Goal: Transaction & Acquisition: Purchase product/service

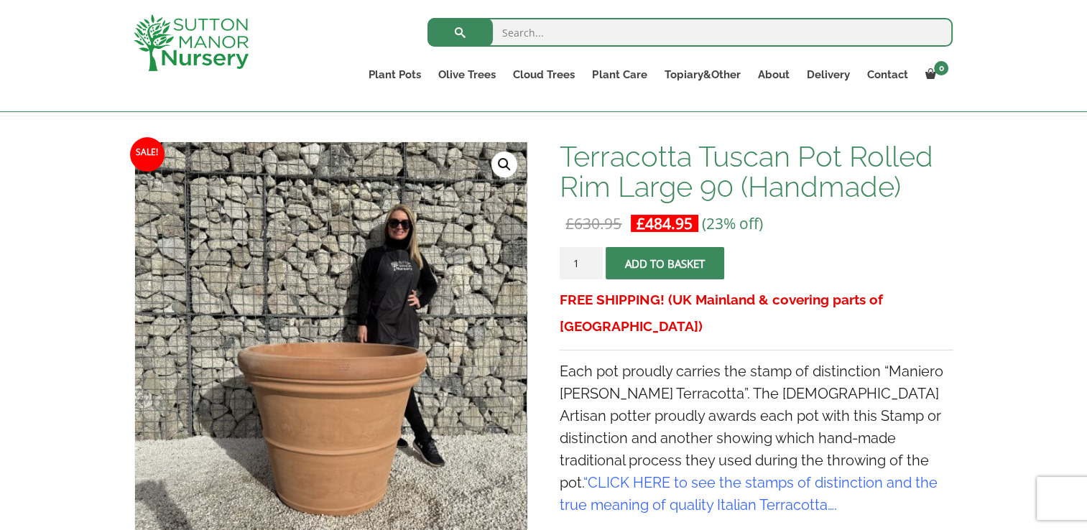
scroll to position [216, 0]
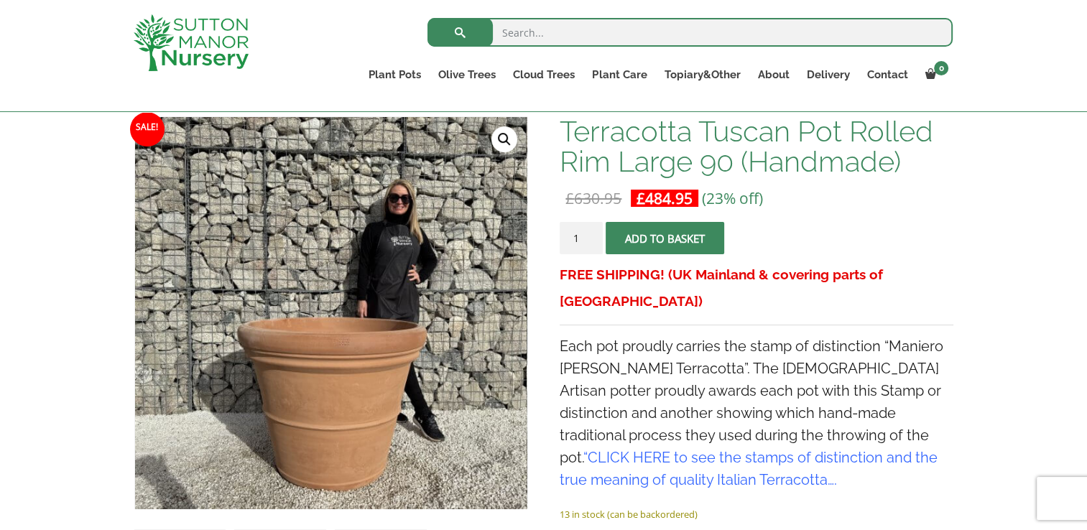
click at [641, 246] on button "Add to basket" at bounding box center [665, 238] width 119 height 32
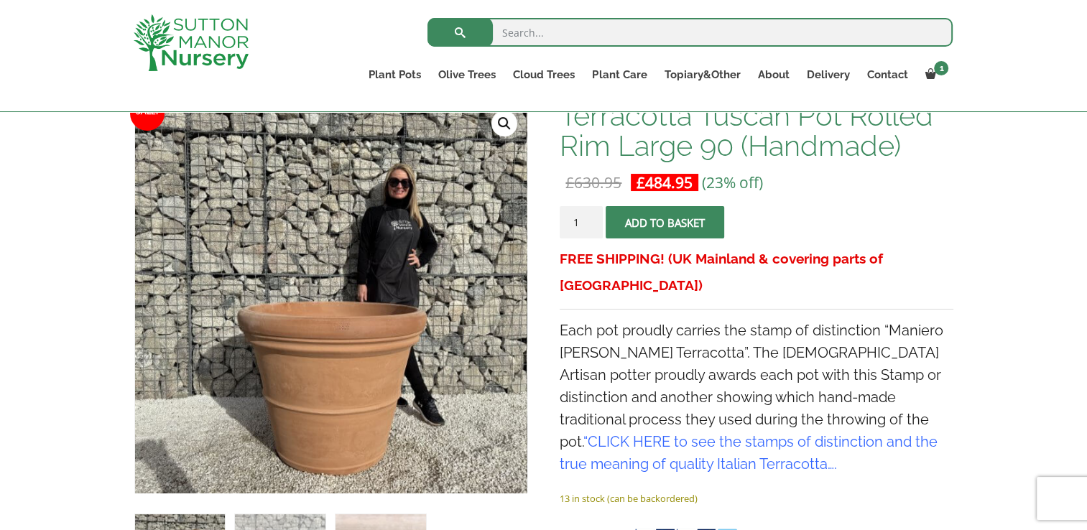
scroll to position [333, 0]
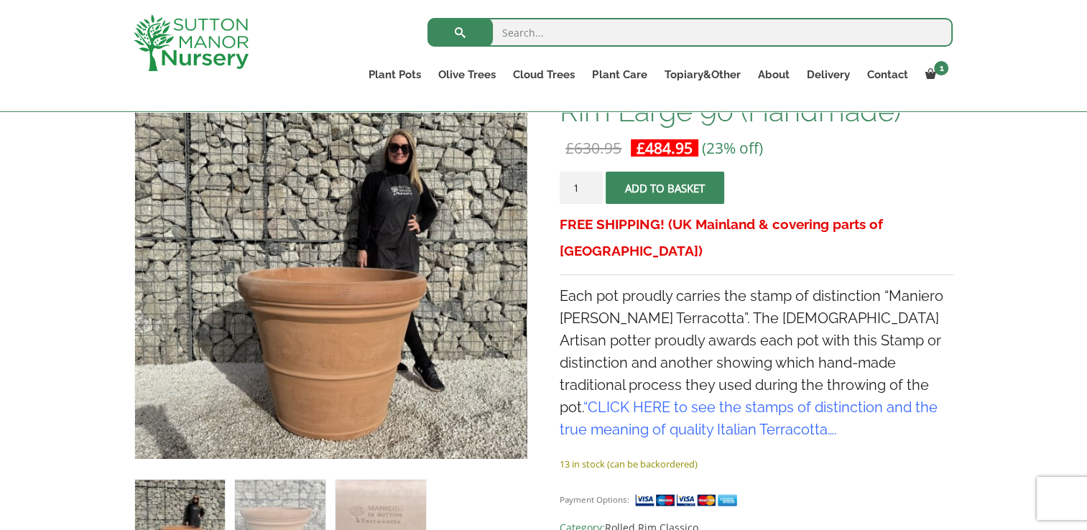
drag, startPoint x: 753, startPoint y: 464, endPoint x: 669, endPoint y: 331, distance: 157.3
click at [669, 331] on span "Each pot proudly carries the stamp of distinction “Maniero Di Sutton Terracotta…" at bounding box center [752, 362] width 384 height 151
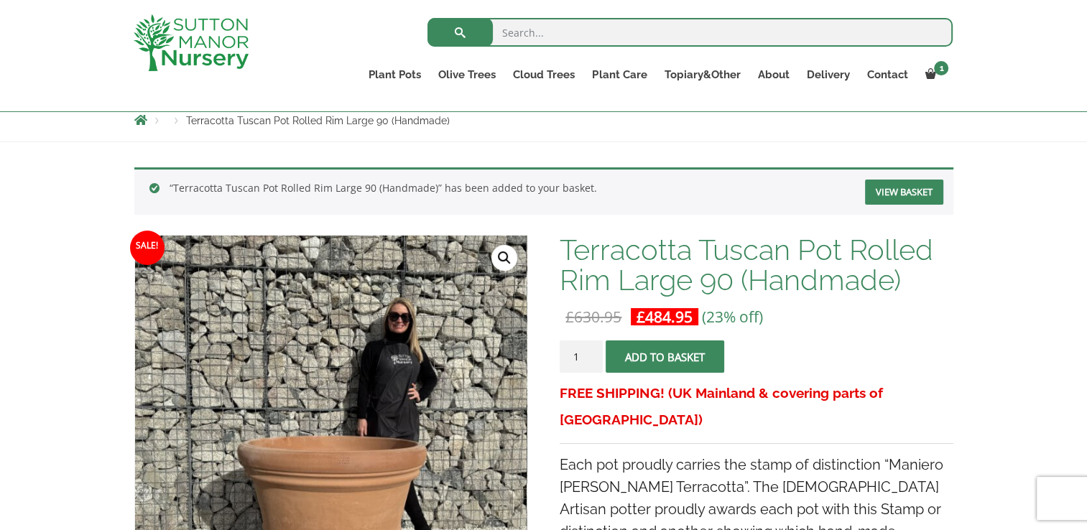
scroll to position [190, 0]
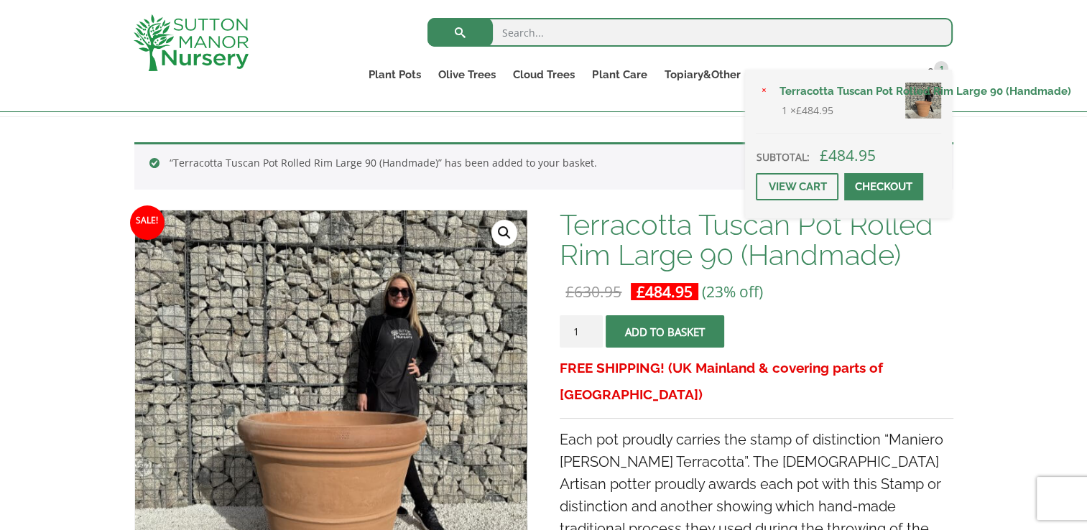
click at [934, 73] on div "× Terracotta Tuscan Pot Rolled Rim Large 90 (Handmade) 1 × £ 484.95 Subtotal: £…" at bounding box center [848, 144] width 207 height 149
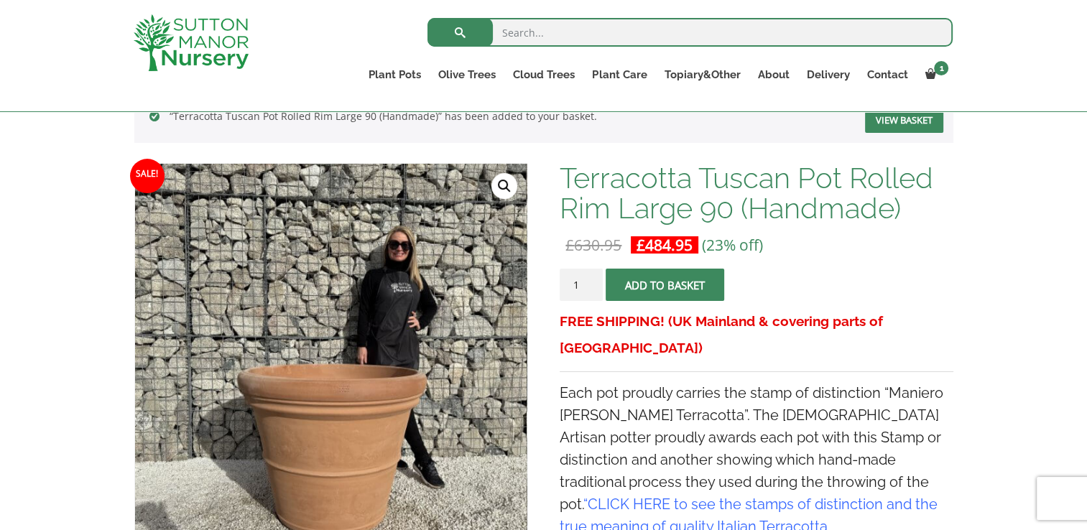
scroll to position [262, 0]
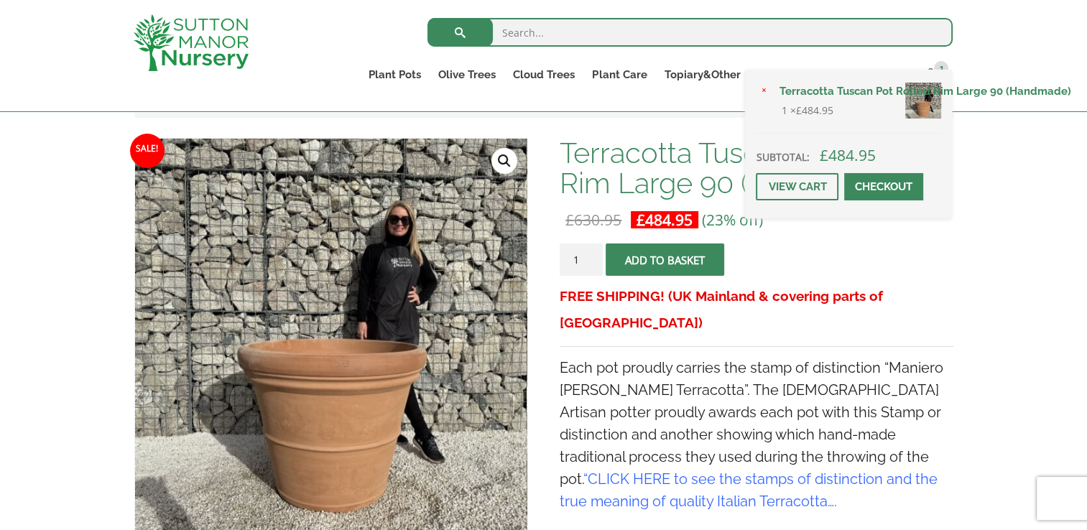
click at [937, 70] on div "× Terracotta Tuscan Pot Rolled Rim Large 90 (Handmade) 1 × £ 484.95 Subtotal: £…" at bounding box center [848, 144] width 207 height 149
click at [884, 187] on span at bounding box center [884, 187] width 0 height 0
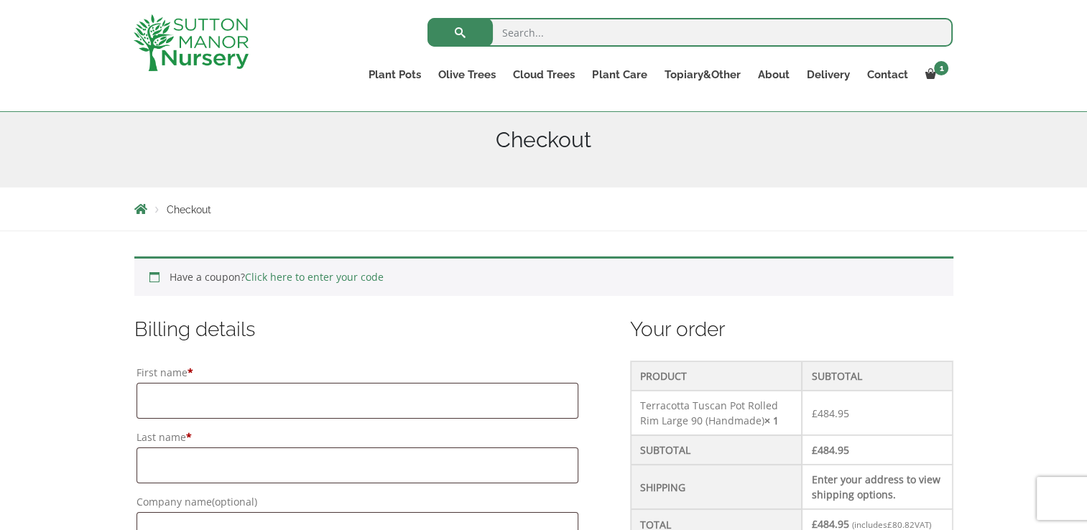
scroll to position [359, 0]
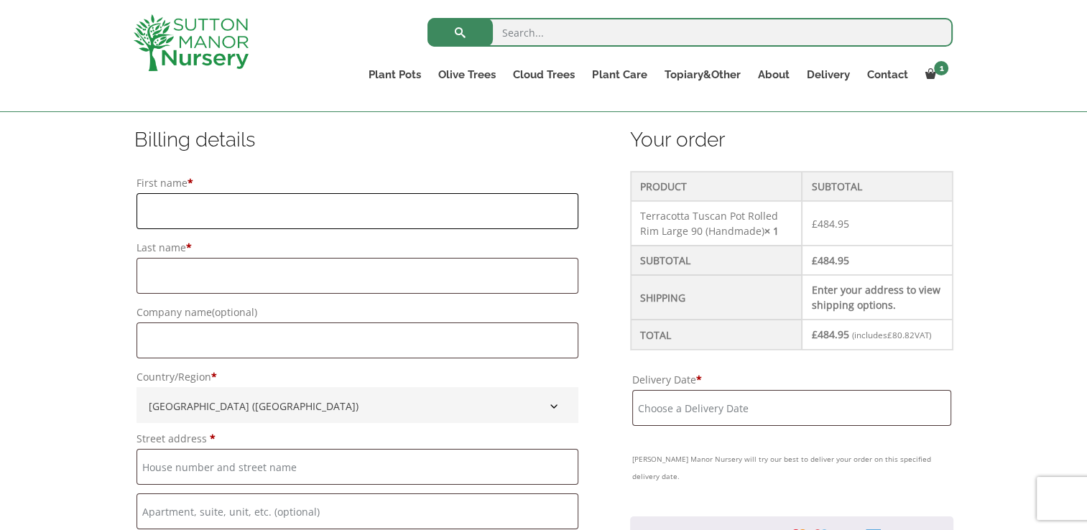
click at [209, 224] on input "First name *" at bounding box center [358, 211] width 442 height 36
type input "[PERSON_NAME]"
type input "buglass"
type input "Groundwork North East and Cumbria"
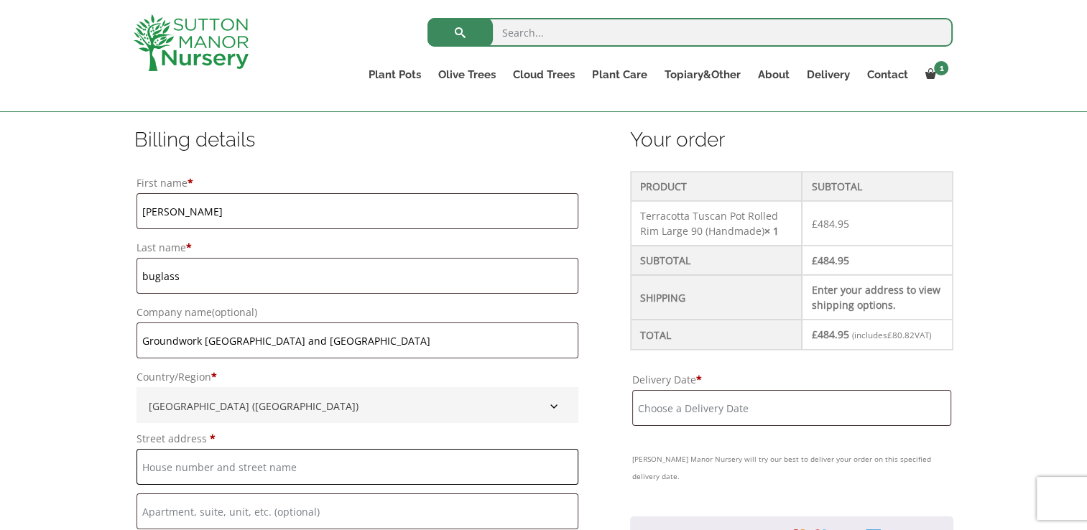
type input "Groundwork South & North Tyneside, The Eco Centre"
type input "Windmill Way"
type input "Hebburn"
type input "tyne and wear"
type input "NE31 1sr"
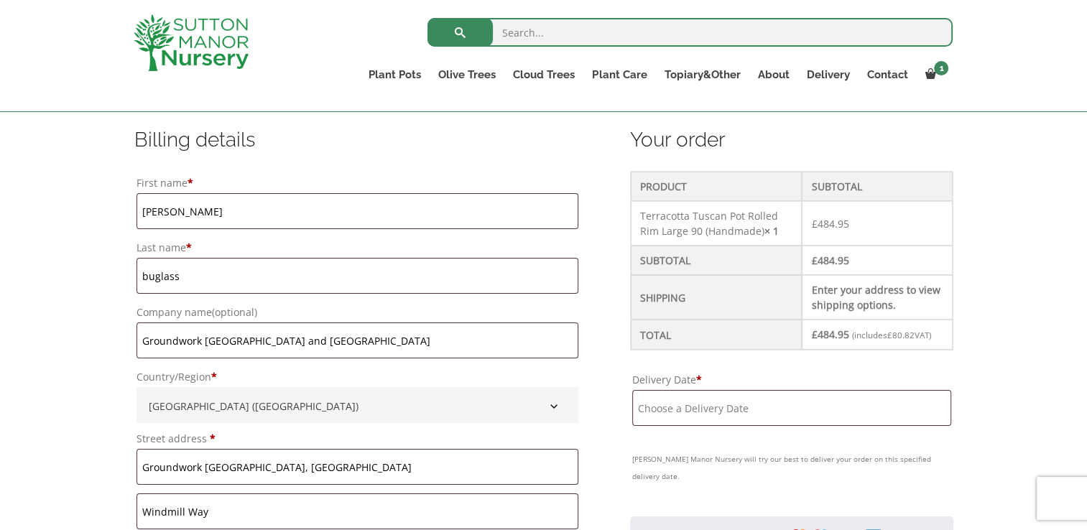
type input "+447974872634"
type input "katie.buglass@groundwork.org.uk"
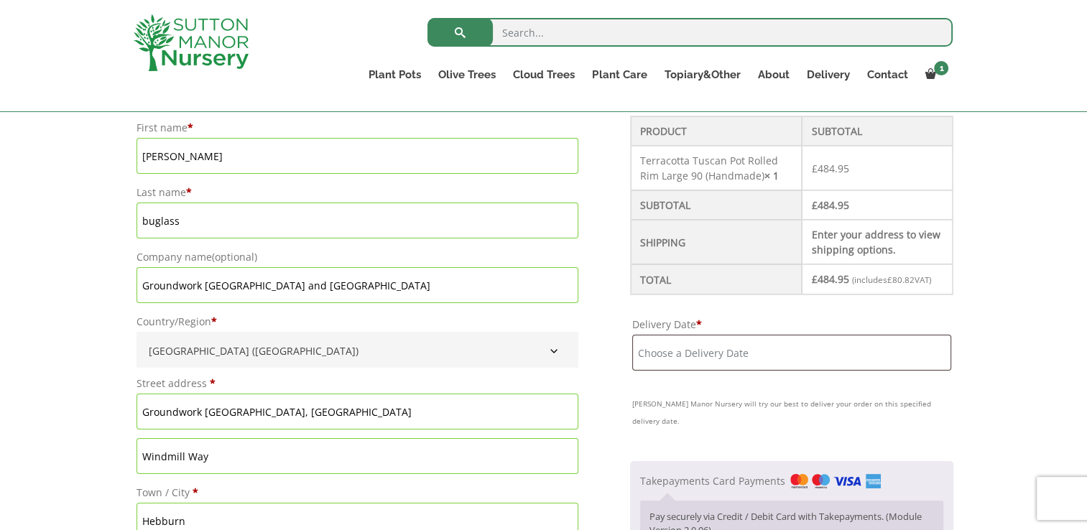
scroll to position [431, 0]
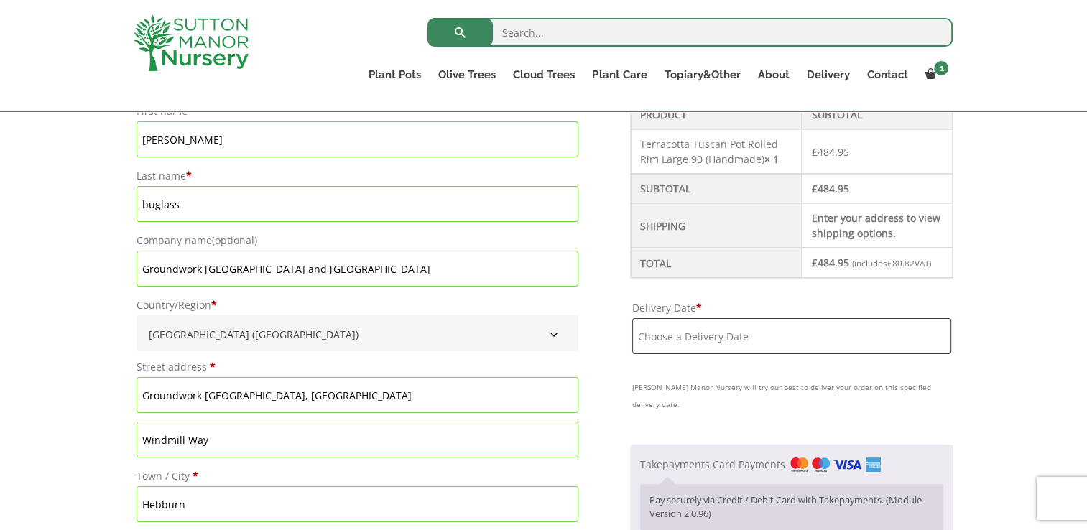
drag, startPoint x: 328, startPoint y: 275, endPoint x: 201, endPoint y: 270, distance: 127.3
click at [201, 270] on input "Groundwork North East and Cumbria" at bounding box center [358, 269] width 442 height 36
type input "Groundwork south and north tyneside"
drag, startPoint x: 149, startPoint y: 131, endPoint x: 164, endPoint y: 129, distance: 15.2
click at [162, 128] on input "katie" at bounding box center [358, 139] width 442 height 36
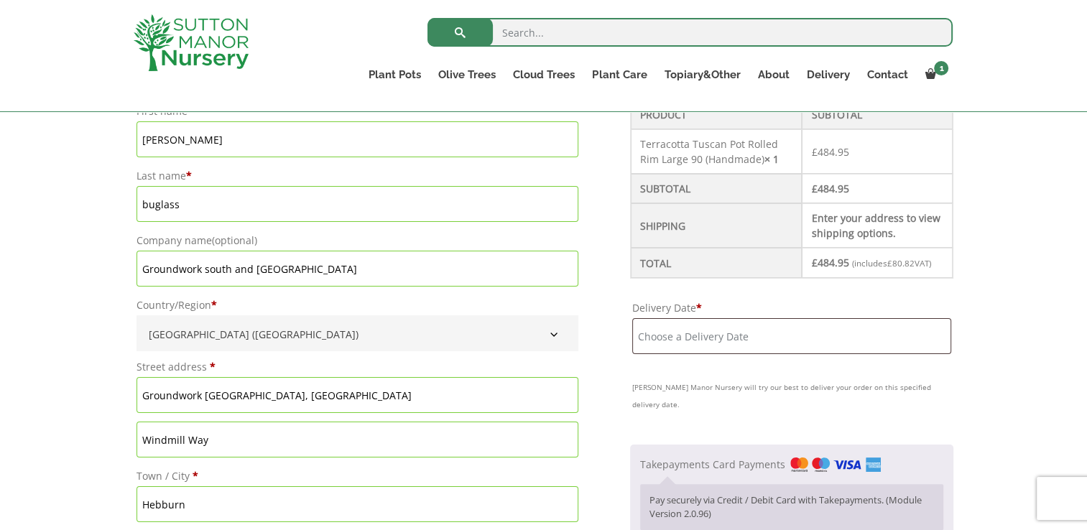
click at [161, 132] on input "katie" at bounding box center [358, 139] width 442 height 36
type input "chris"
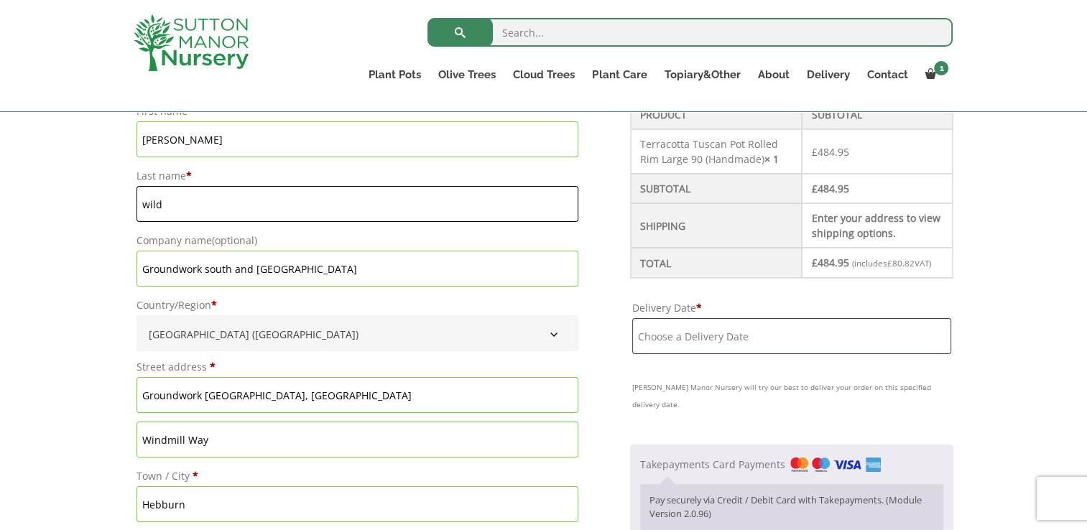
type input "wild"
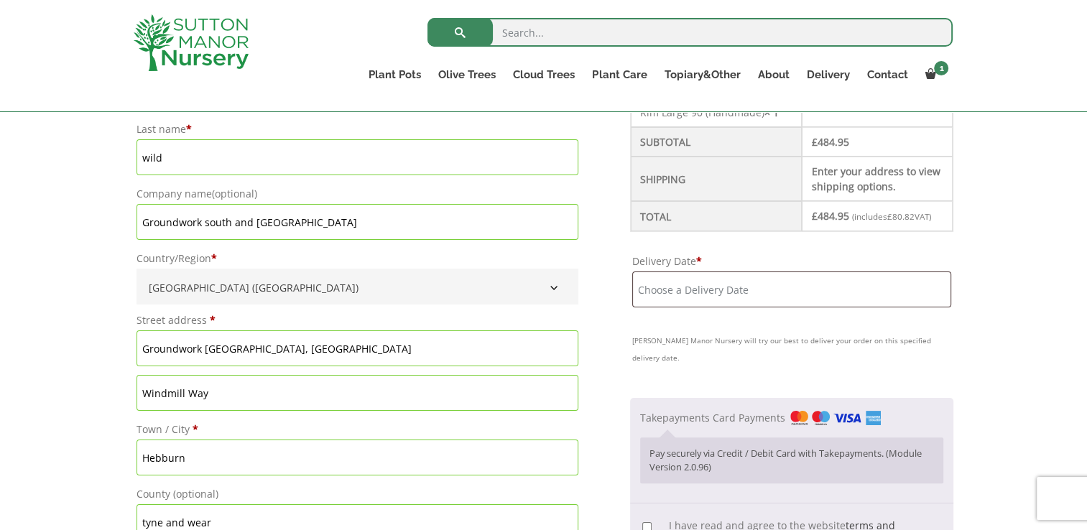
scroll to position [503, 0]
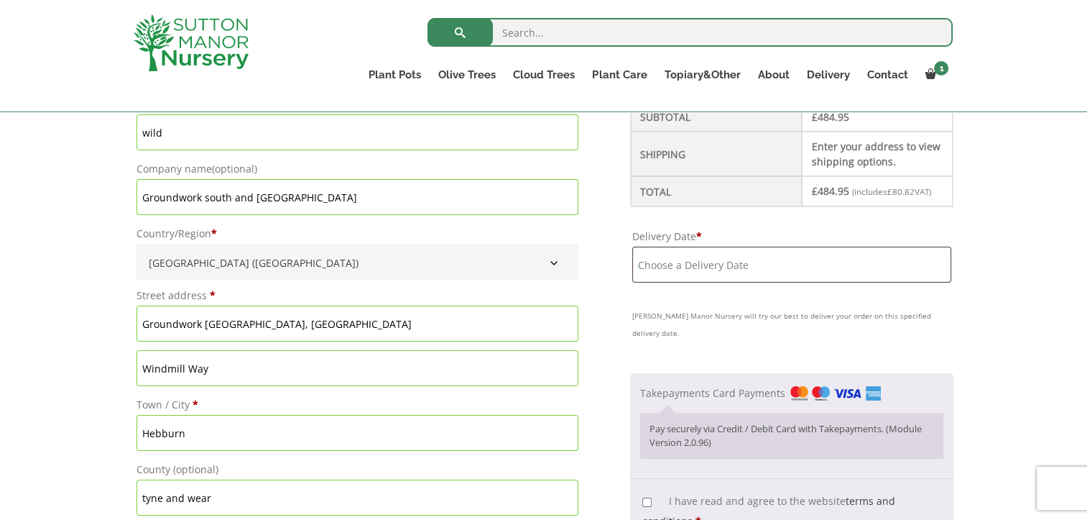
click at [273, 272] on span "United Kingdom (UK)" at bounding box center [358, 263] width 428 height 24
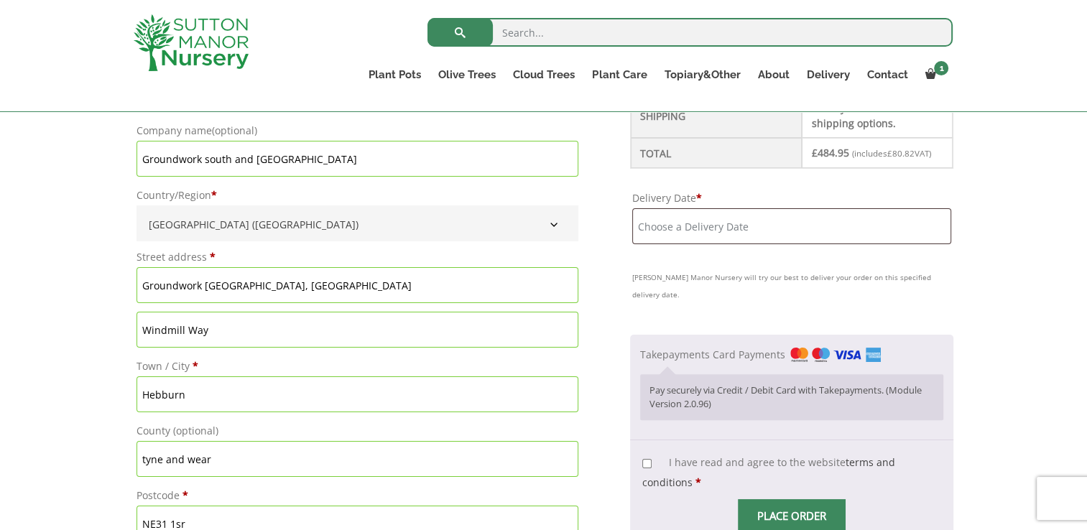
scroll to position [647, 0]
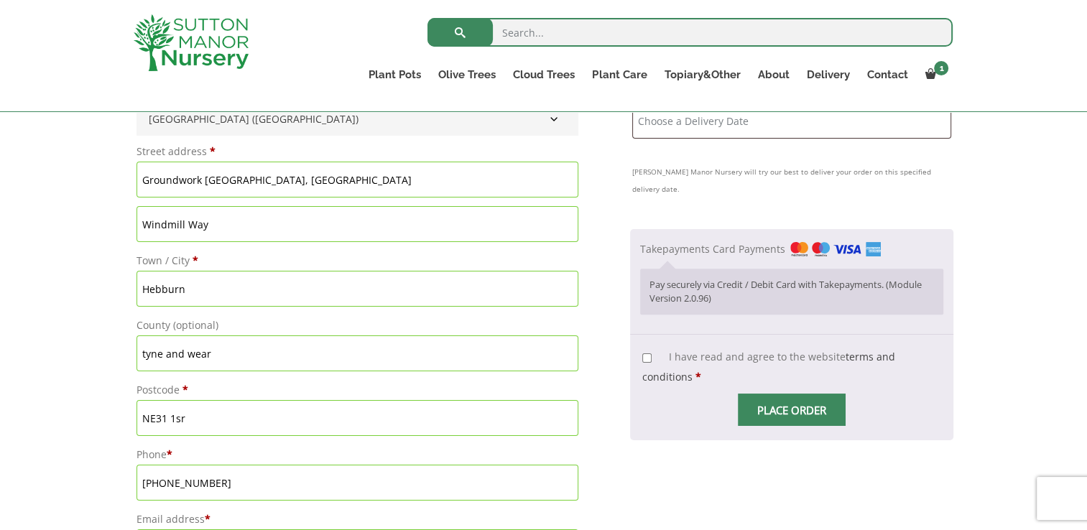
drag, startPoint x: 445, startPoint y: 186, endPoint x: 187, endPoint y: 180, distance: 258.1
click at [185, 181] on input "Groundwork South & North Tyneside, The Eco Centre" at bounding box center [358, 180] width 442 height 36
click at [293, 180] on input "Groundwork South & North Tyneside, The Eco Centre" at bounding box center [358, 180] width 442 height 36
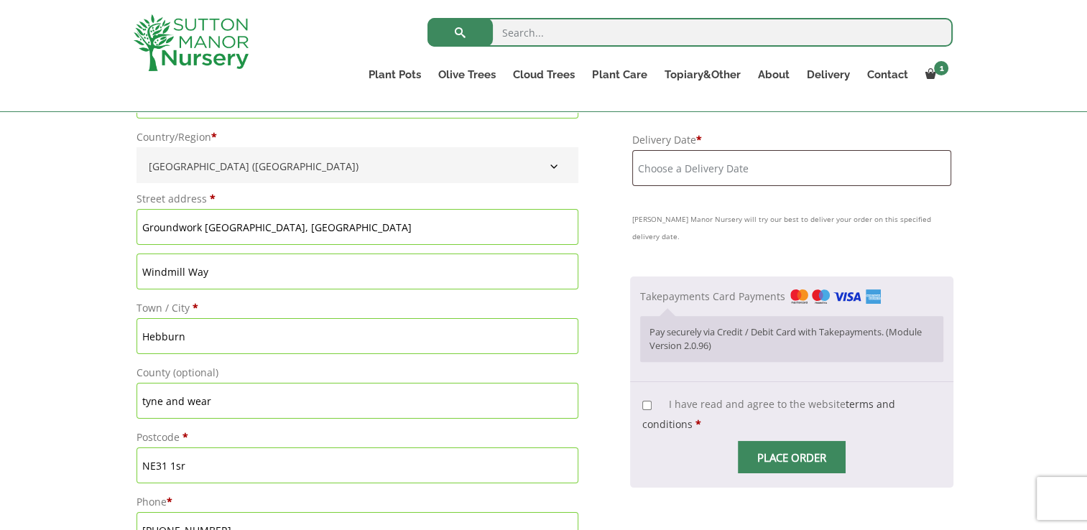
scroll to position [575, 0]
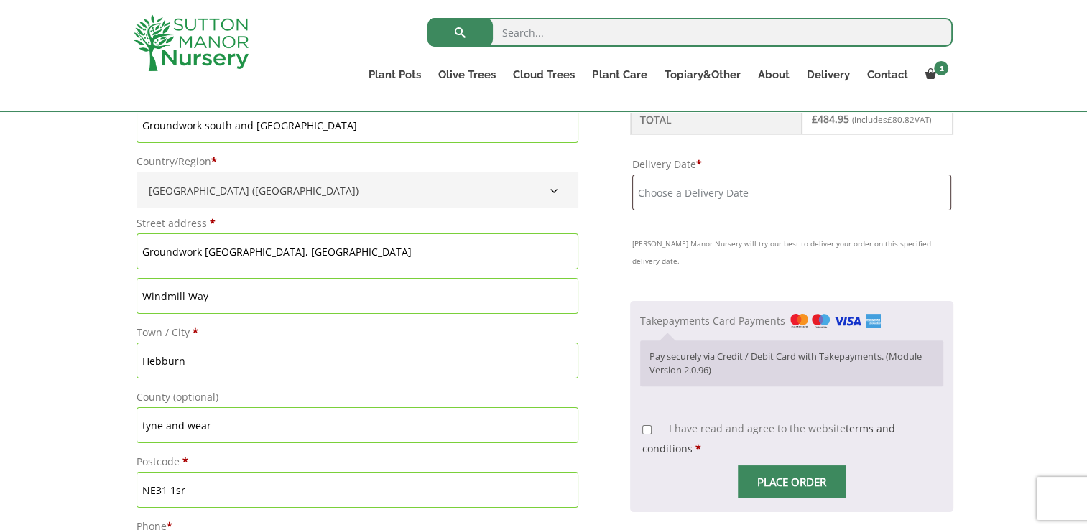
drag, startPoint x: 21, startPoint y: 221, endPoint x: 266, endPoint y: 236, distance: 245.5
click at [424, 240] on input "Groundwork South & North Tyneside, The Eco Centre" at bounding box center [358, 252] width 442 height 36
drag, startPoint x: 434, startPoint y: 243, endPoint x: 149, endPoint y: 252, distance: 284.8
click at [149, 252] on input "Groundwork South & North Tyneside, The Eco Centre" at bounding box center [358, 252] width 442 height 36
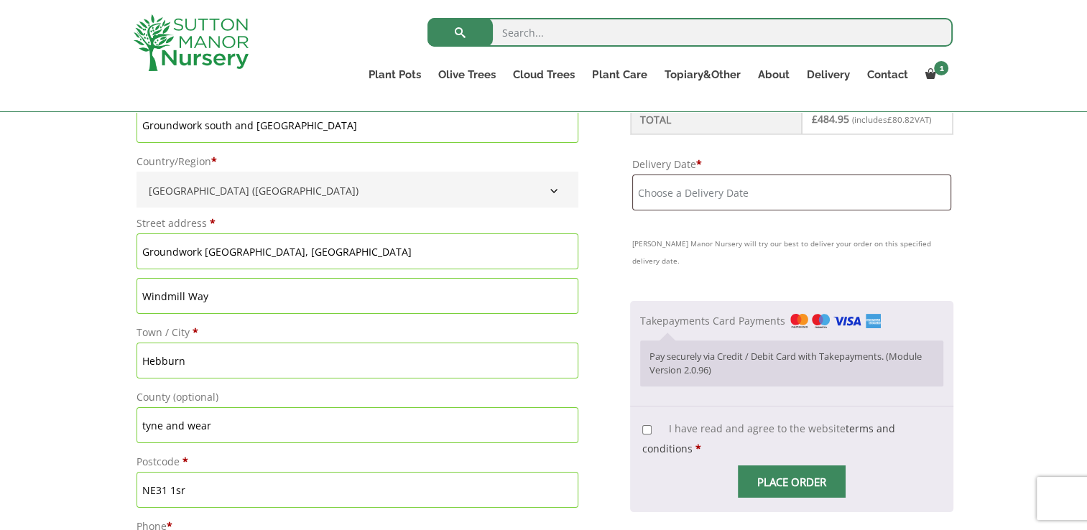
type input "G"
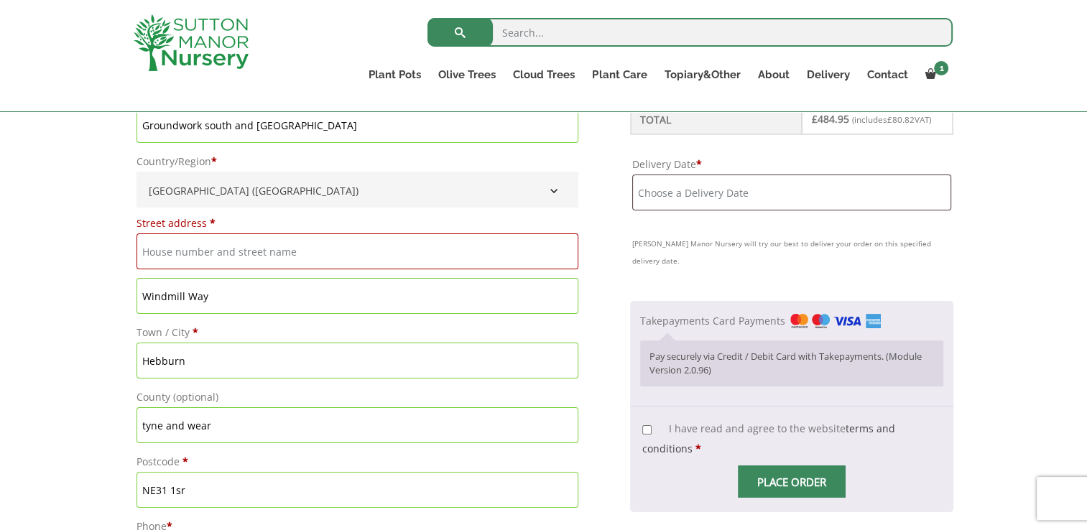
click at [201, 286] on input "Windmill Way" at bounding box center [358, 296] width 442 height 36
click at [202, 287] on input "Windmill Way" at bounding box center [358, 296] width 442 height 36
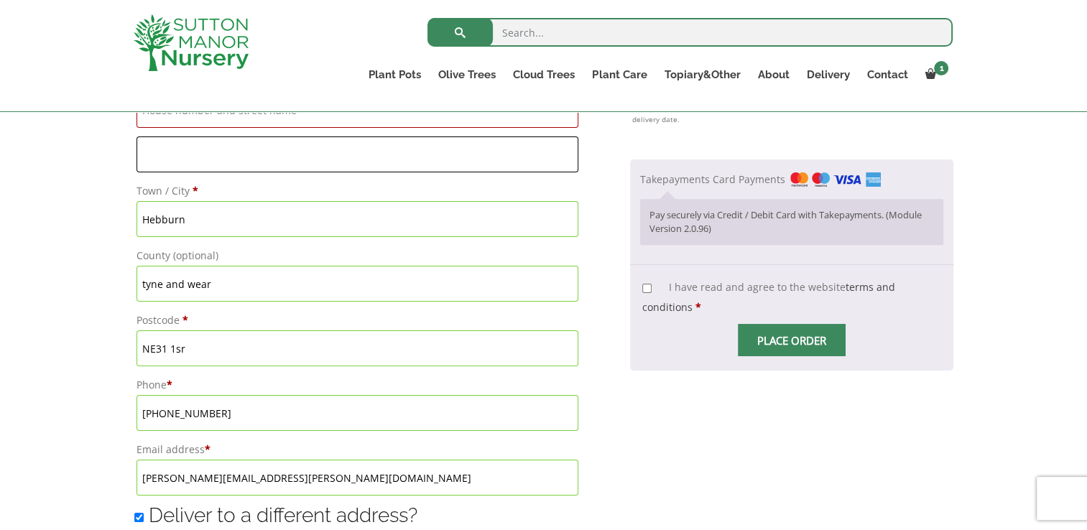
scroll to position [719, 0]
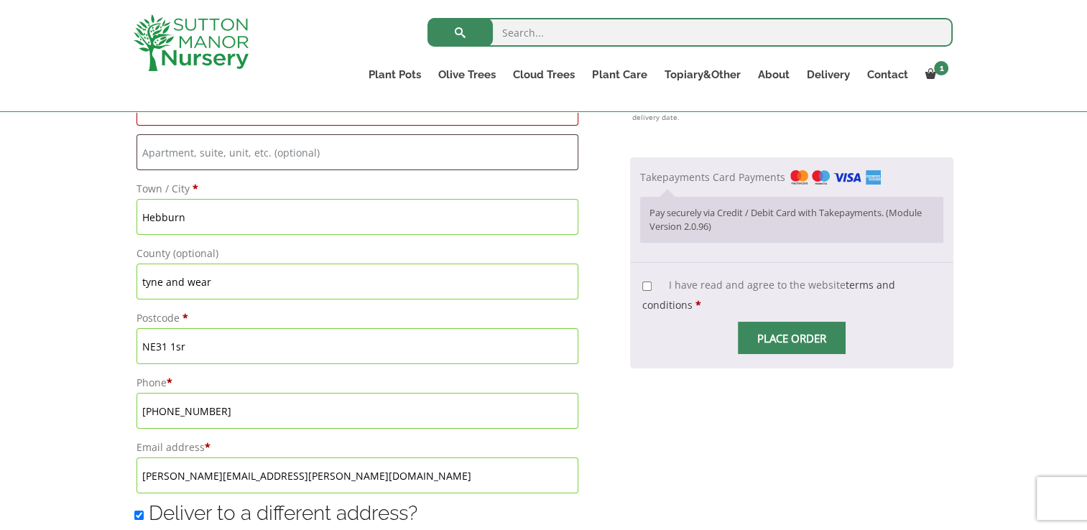
click at [178, 226] on input "Hebburn" at bounding box center [358, 217] width 442 height 36
click at [193, 341] on input "NE31 1sr" at bounding box center [358, 346] width 442 height 36
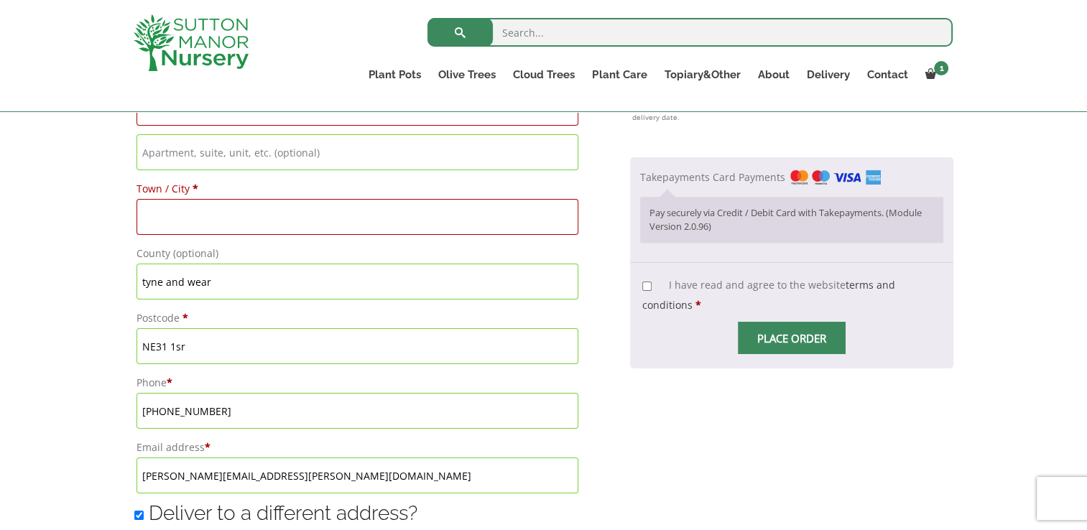
click at [193, 341] on input "NE31 1sr" at bounding box center [358, 346] width 442 height 36
click at [190, 341] on input "NE31 1sr" at bounding box center [358, 346] width 442 height 36
click at [189, 343] on input "NE31 1sr" at bounding box center [358, 346] width 442 height 36
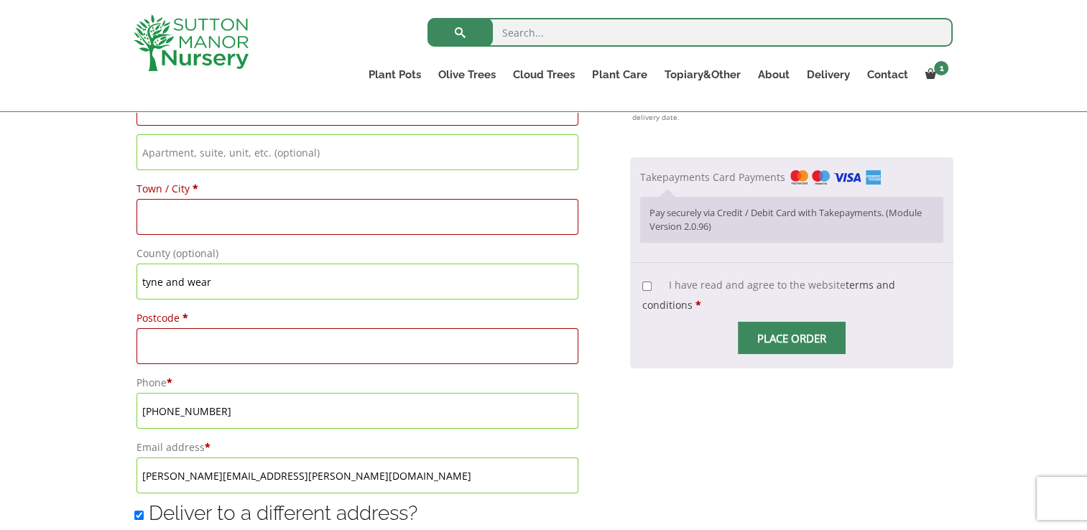
click at [165, 292] on input "tyne and wear" at bounding box center [358, 282] width 442 height 36
click at [32, 289] on div "Have a coupon? Click here to enter your code Apply coupon Billing details First…" at bounding box center [543, 450] width 1087 height 1537
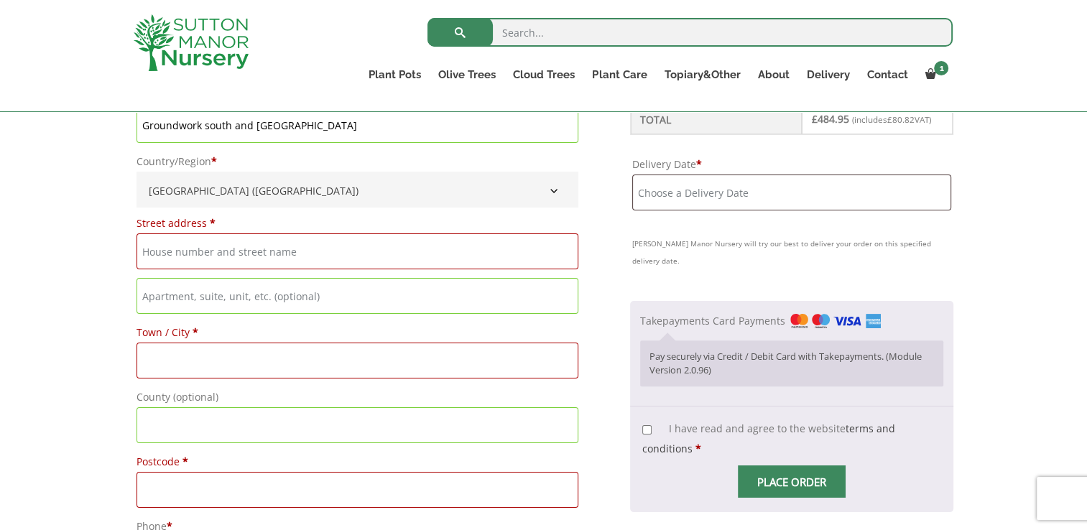
click at [182, 234] on input "Street address *" at bounding box center [358, 252] width 442 height 36
type input "Jarrow Hall"
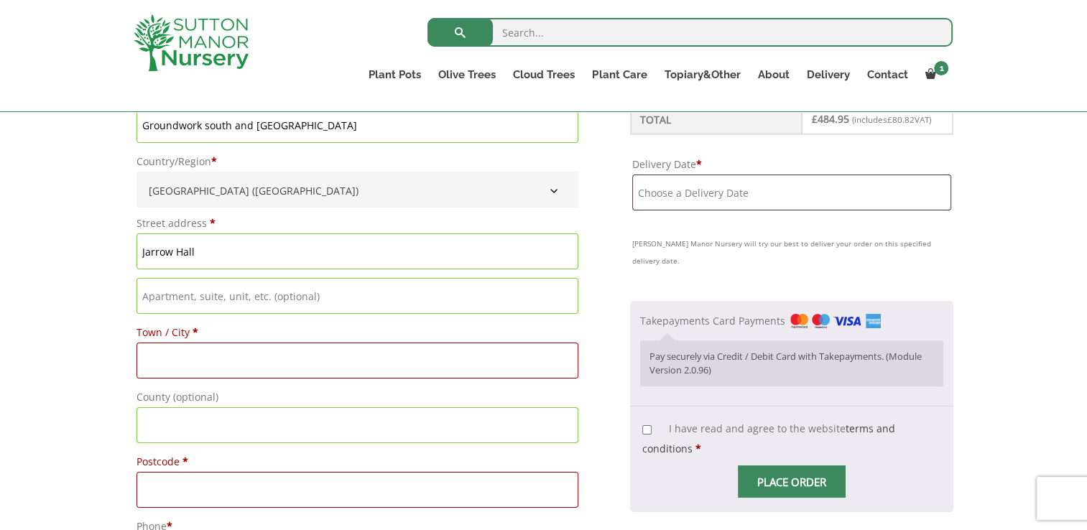
click at [249, 298] on input "Flat, suite, unit, etc. (optional)" at bounding box center [358, 296] width 442 height 36
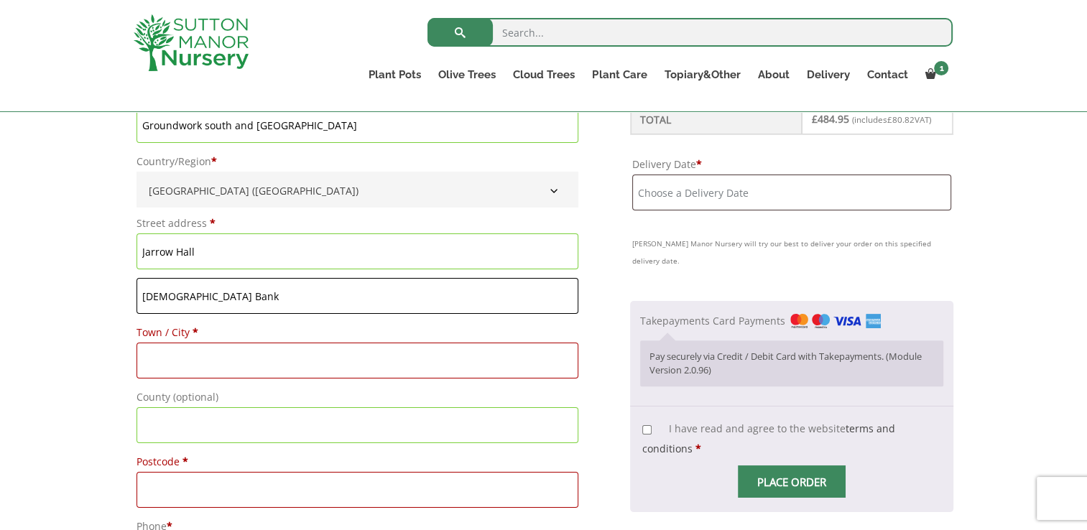
type input "[DEMOGRAPHIC_DATA] Bank"
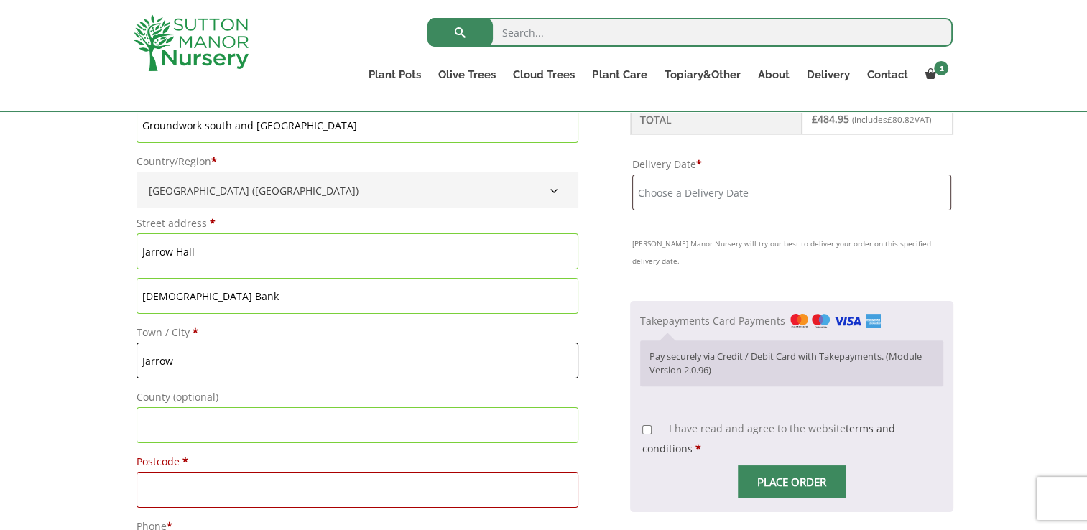
type input "Jarrow"
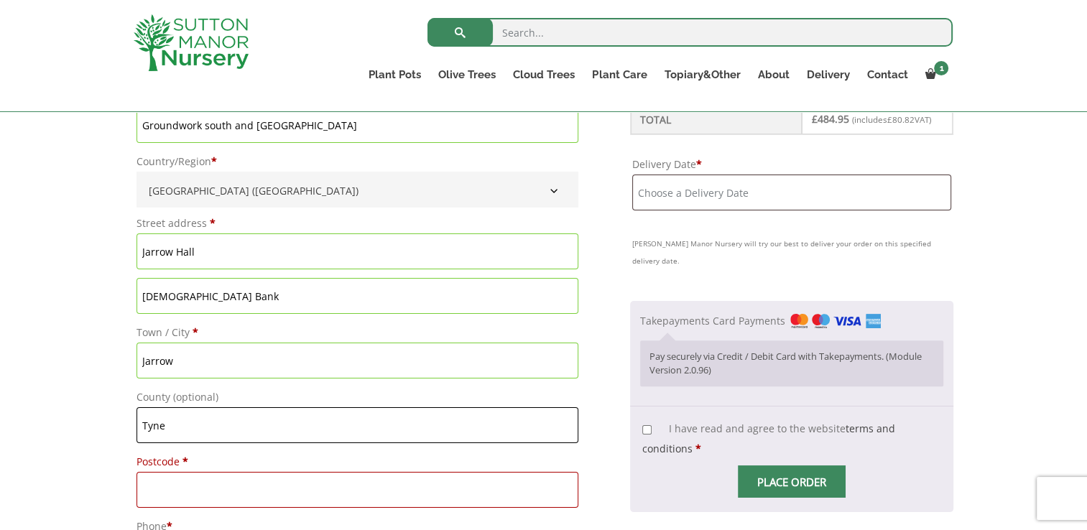
type input "tyne and wear"
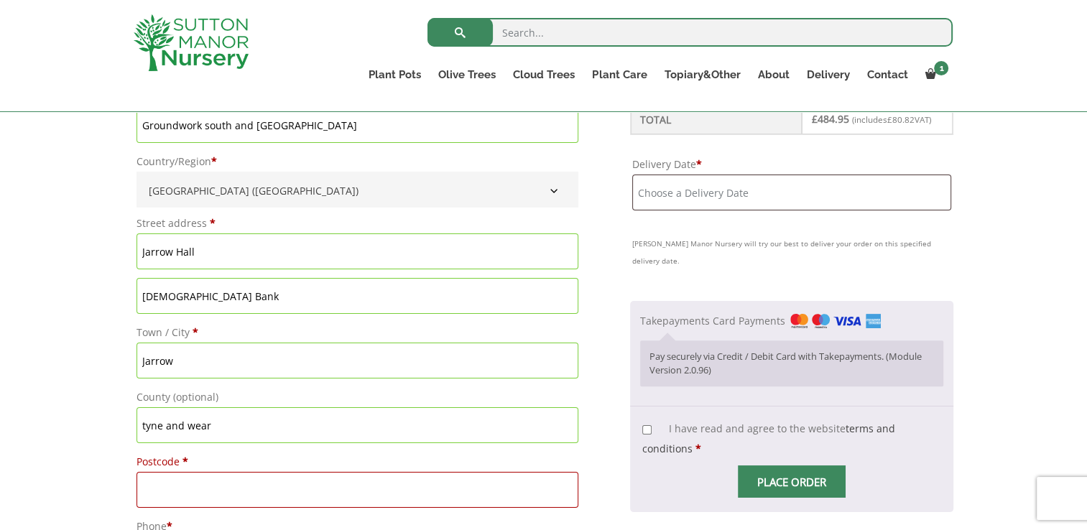
paste input "NE32 3DY"
type input "NE32 3DY"
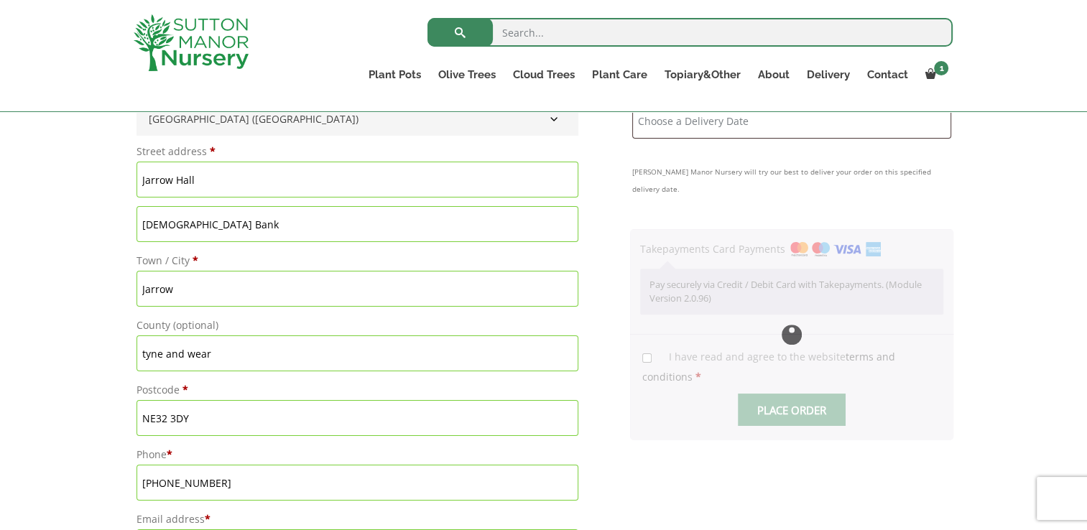
scroll to position [719, 0]
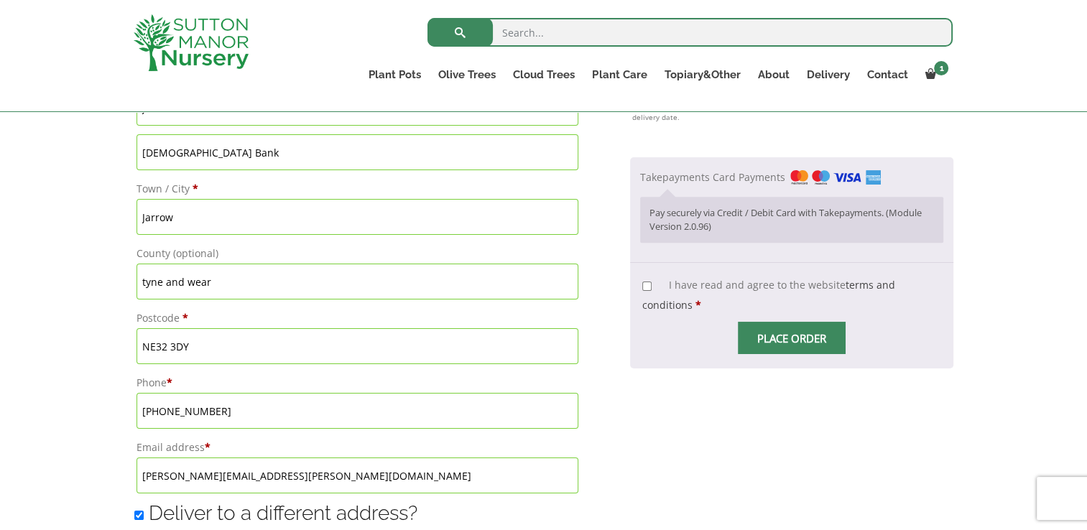
click at [206, 421] on input "+447974872634" at bounding box center [358, 411] width 442 height 36
click at [118, 419] on div "Have a coupon? Click here to enter your code Apply coupon Billing details First…" at bounding box center [543, 450] width 1087 height 1537
drag, startPoint x: 160, startPoint y: 415, endPoint x: 128, endPoint y: 408, distance: 33.0
click at [128, 417] on div "Have a coupon? Click here to enter your code Apply coupon Billing details First…" at bounding box center [544, 451] width 841 height 1508
drag, startPoint x: 247, startPoint y: 407, endPoint x: 49, endPoint y: 406, distance: 197.6
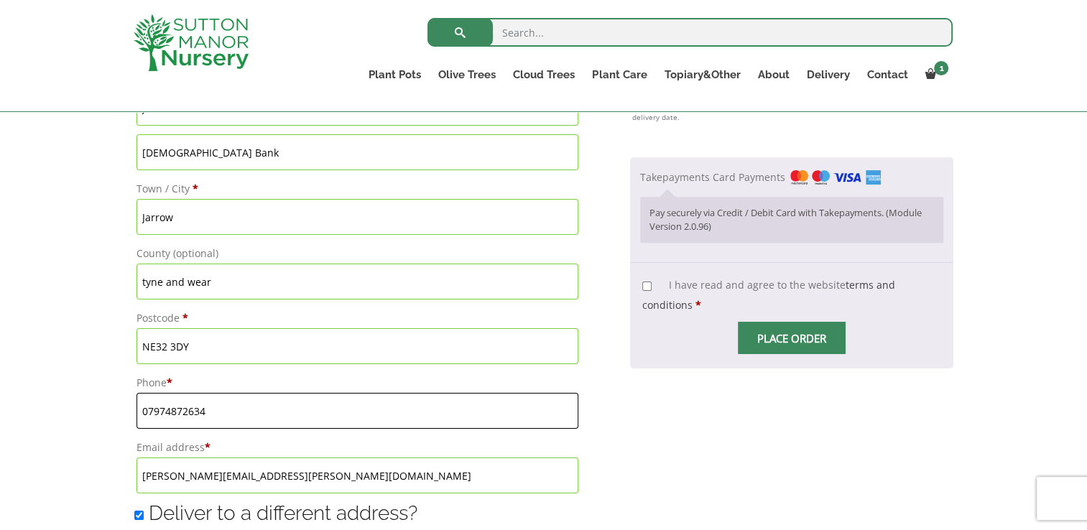
click at [49, 406] on div "Have a coupon? Click here to enter your code Apply coupon Billing details First…" at bounding box center [543, 450] width 1087 height 1537
drag, startPoint x: 183, startPoint y: 410, endPoint x: 69, endPoint y: 404, distance: 113.7
click at [69, 404] on div "Have a coupon? Click here to enter your code Apply coupon Billing details First…" at bounding box center [543, 450] width 1087 height 1537
paste input "7894 512745"
click at [70, 404] on div "Have a coupon? Click here to enter your code Apply coupon Billing details First…" at bounding box center [543, 450] width 1087 height 1537
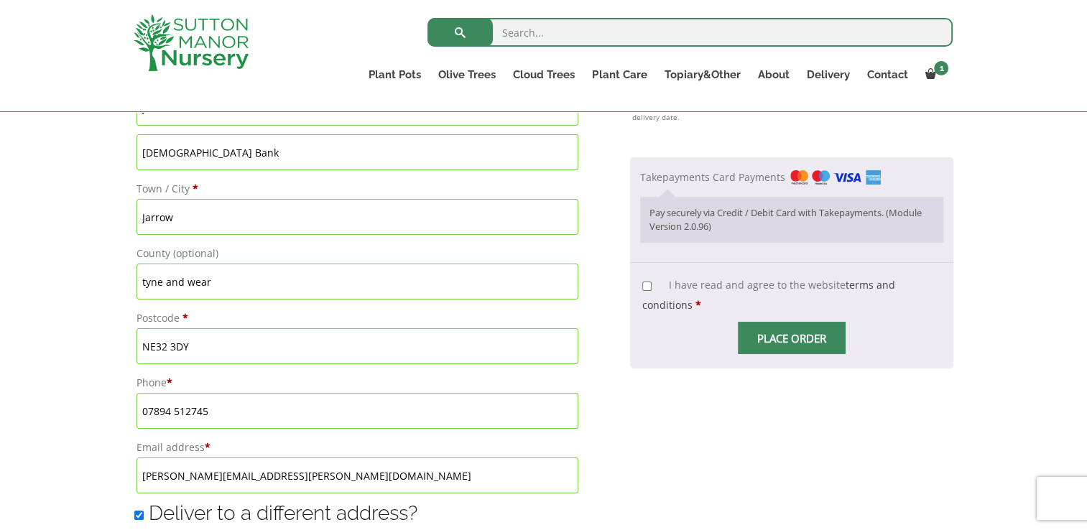
click at [247, 420] on input "07894 512745" at bounding box center [358, 411] width 442 height 36
type input "07894 512745"
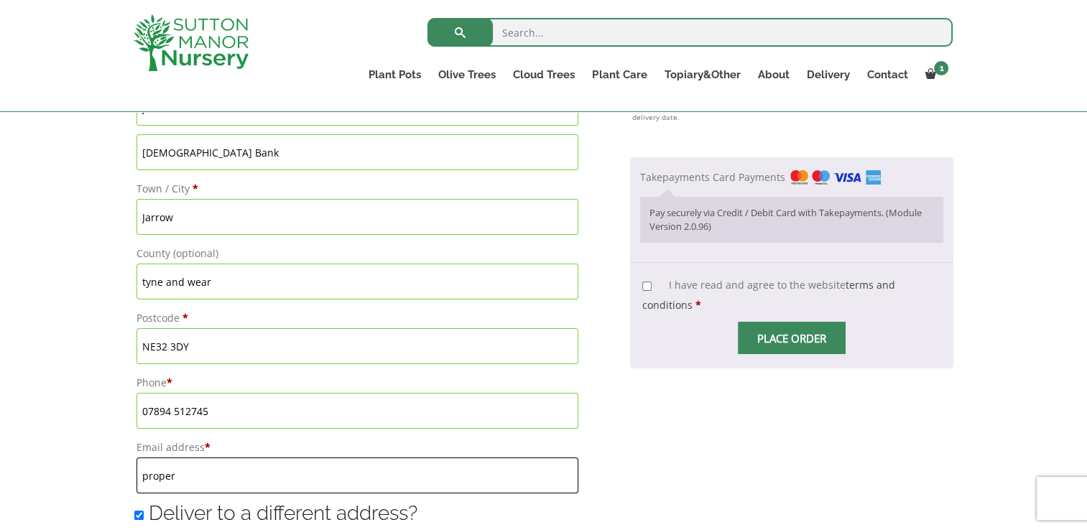
type input "property.maintenance@groundwork.org.uk"
click at [15, 371] on div "Have a coupon? Click here to enter your code Apply coupon Billing details First…" at bounding box center [543, 450] width 1087 height 1537
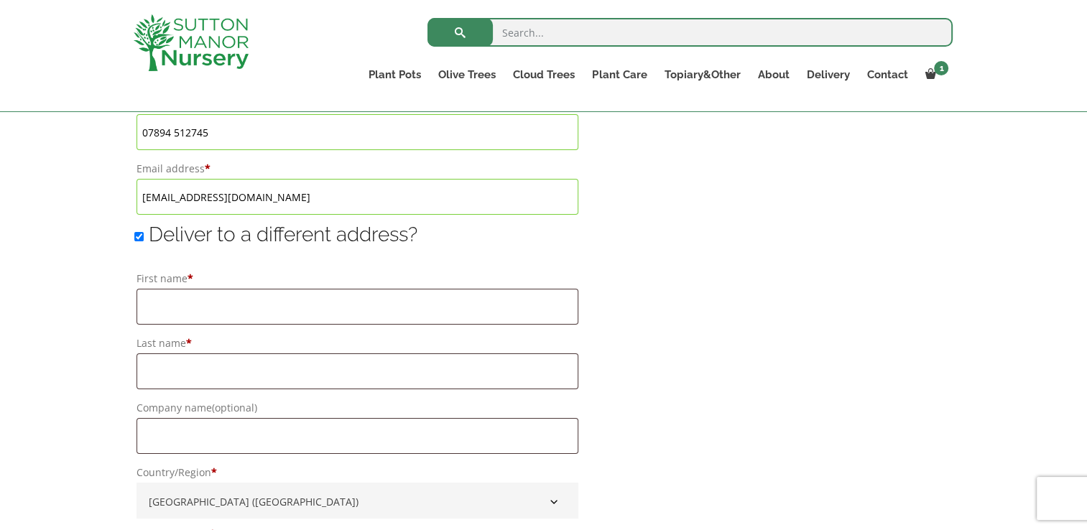
scroll to position [934, 0]
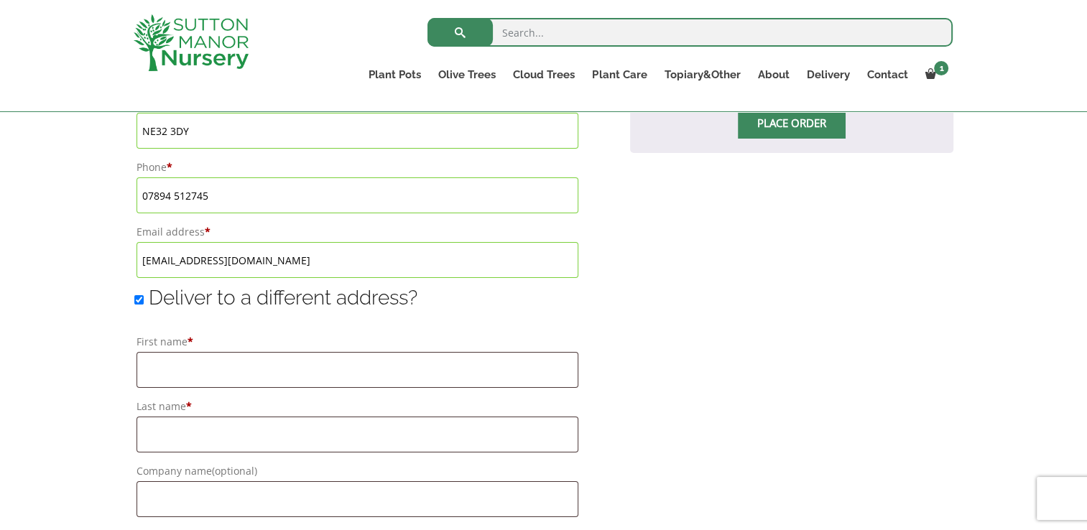
click at [139, 298] on input "Deliver to a different address?" at bounding box center [138, 299] width 9 height 9
checkbox input "false"
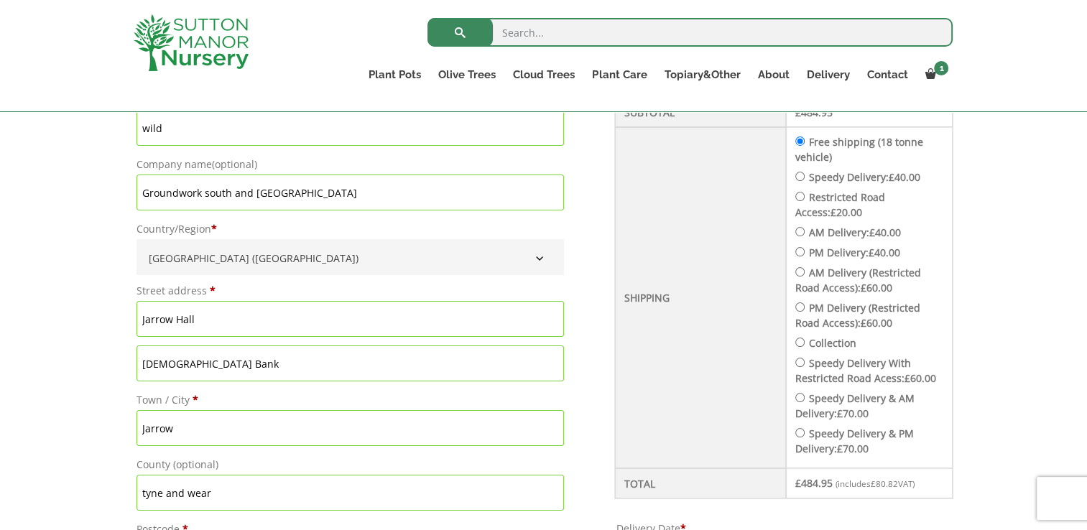
scroll to position [503, 0]
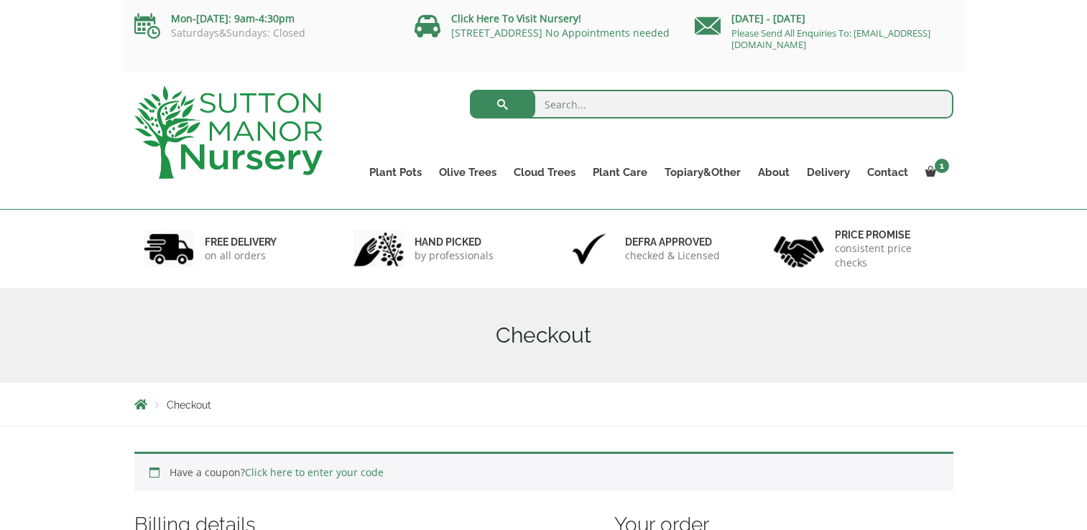
scroll to position [367, 0]
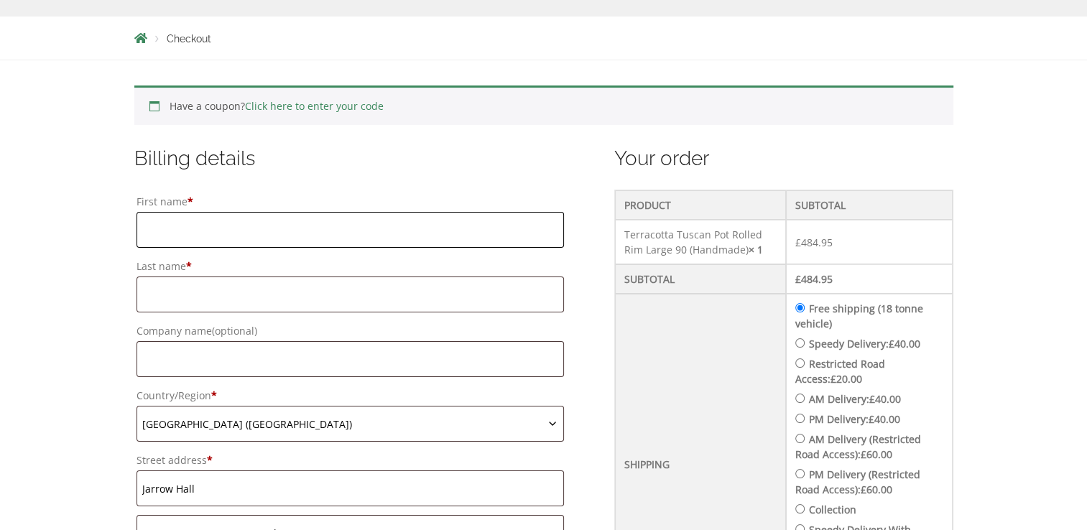
click at [229, 233] on input "First name *" at bounding box center [351, 230] width 428 height 36
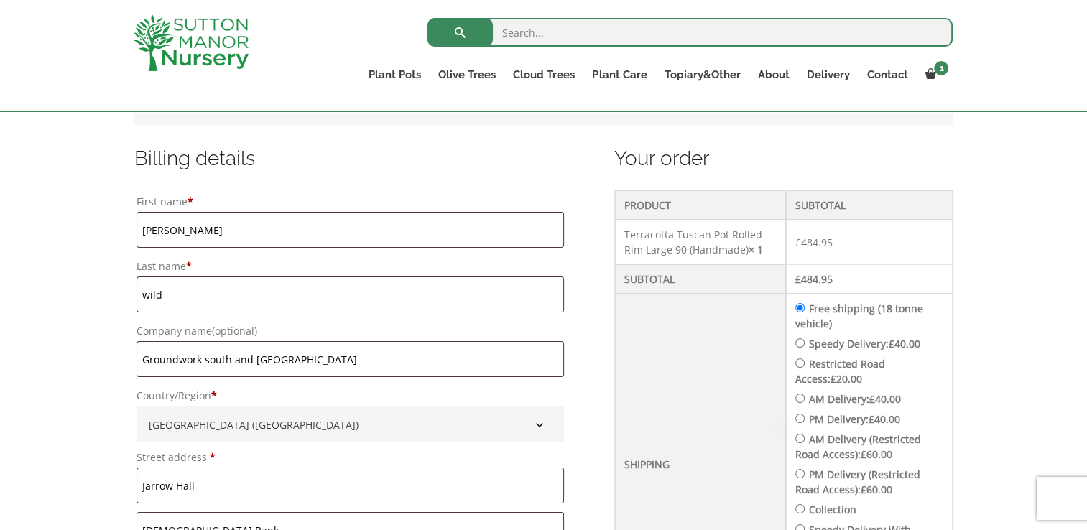
scroll to position [0, 0]
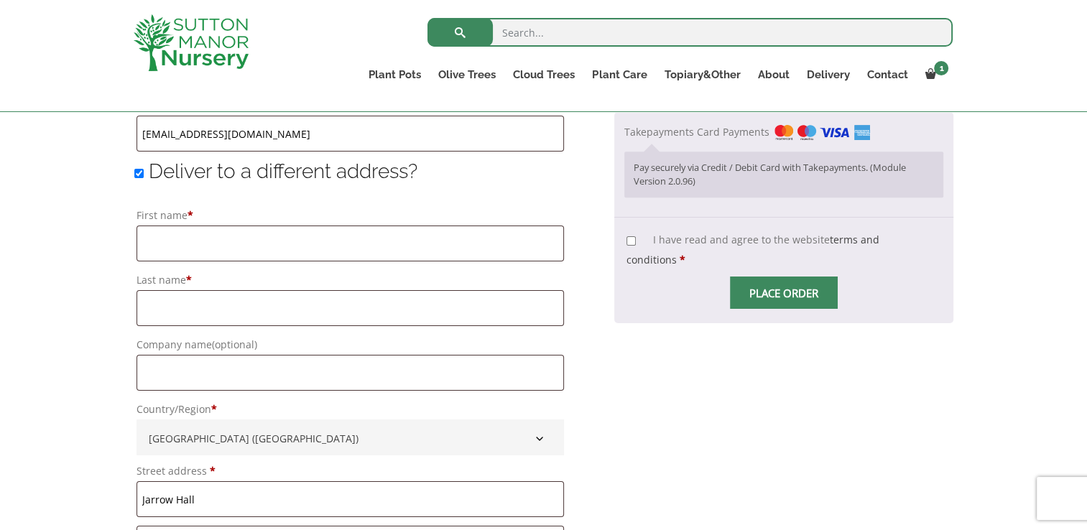
scroll to position [1059, 0]
click at [147, 172] on label "Deliver to a different address?" at bounding box center [275, 173] width 283 height 24
click at [144, 172] on input "Deliver to a different address?" at bounding box center [138, 174] width 9 height 9
click at [137, 178] on input "Deliver to a different address?" at bounding box center [138, 174] width 9 height 9
checkbox input "false"
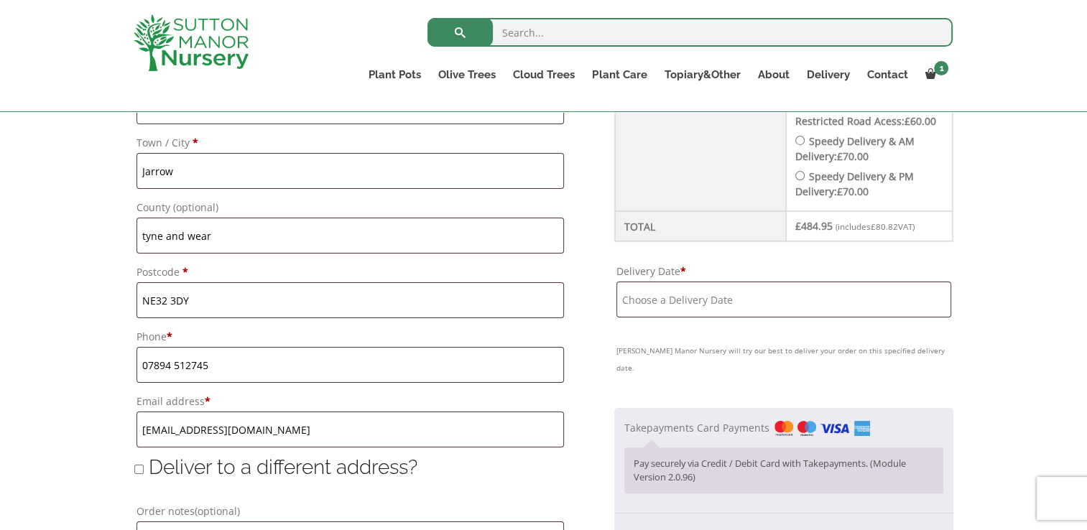
scroll to position [772, 0]
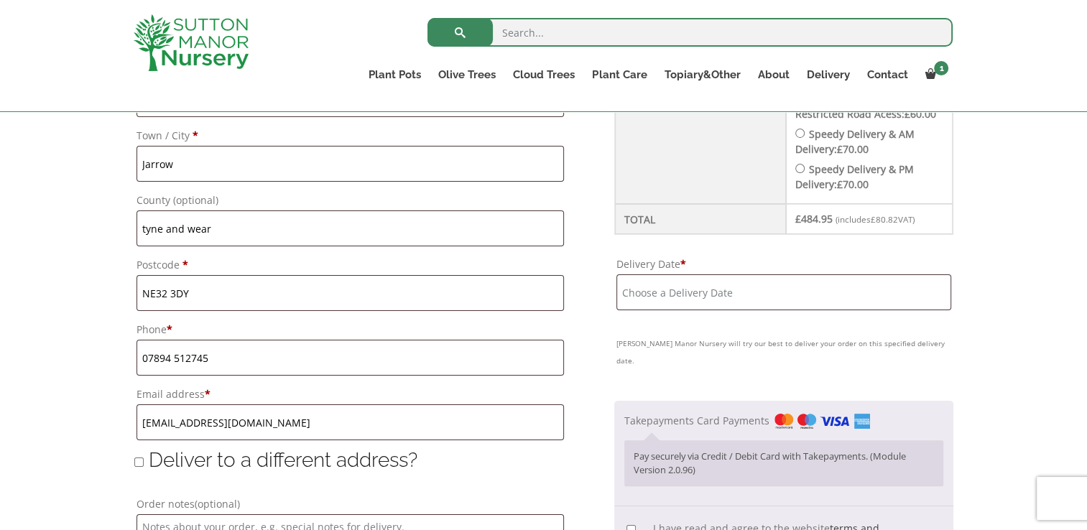
click at [701, 295] on input "Delivery Date *" at bounding box center [784, 293] width 334 height 36
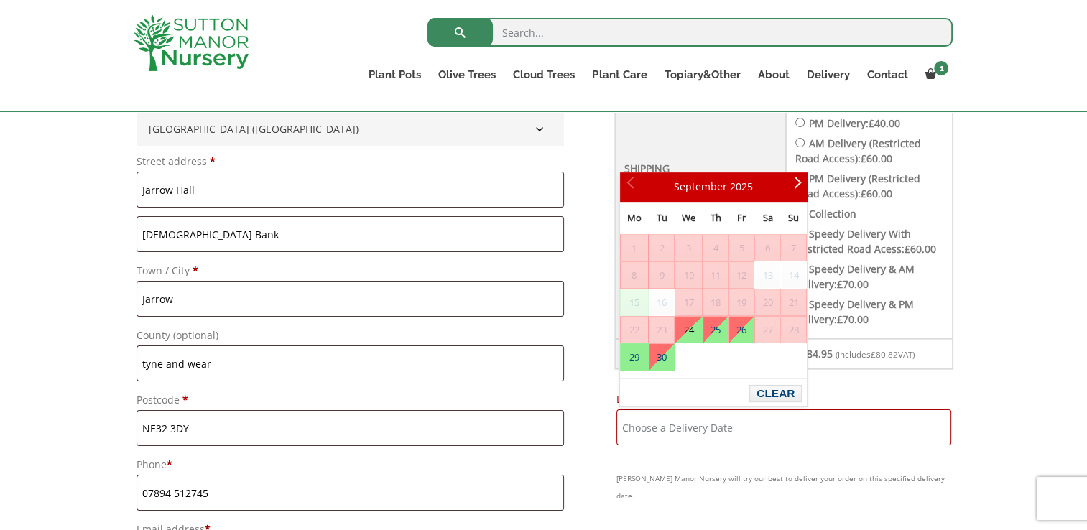
scroll to position [628, 0]
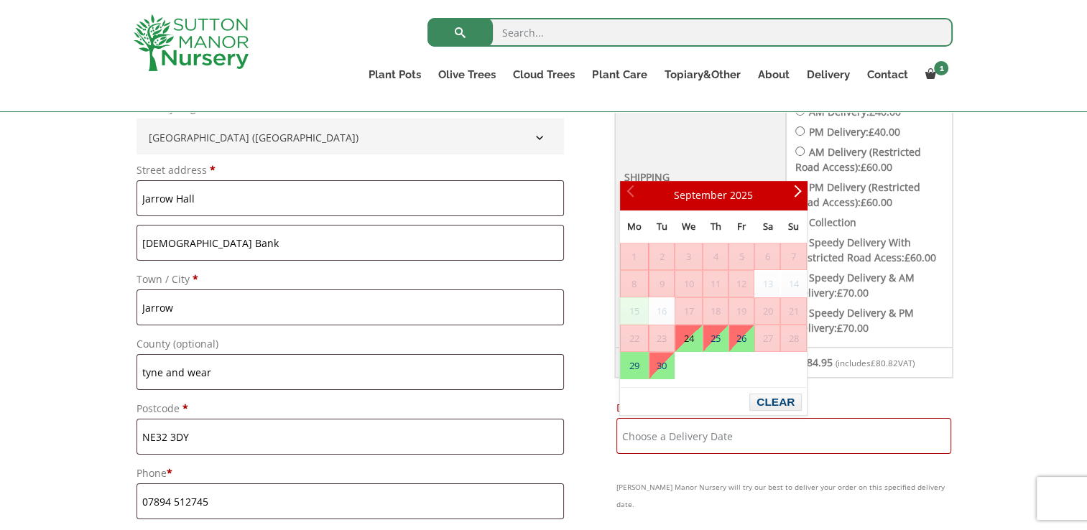
click at [685, 341] on link "24" at bounding box center [689, 339] width 27 height 26
type input "24 September, 2025"
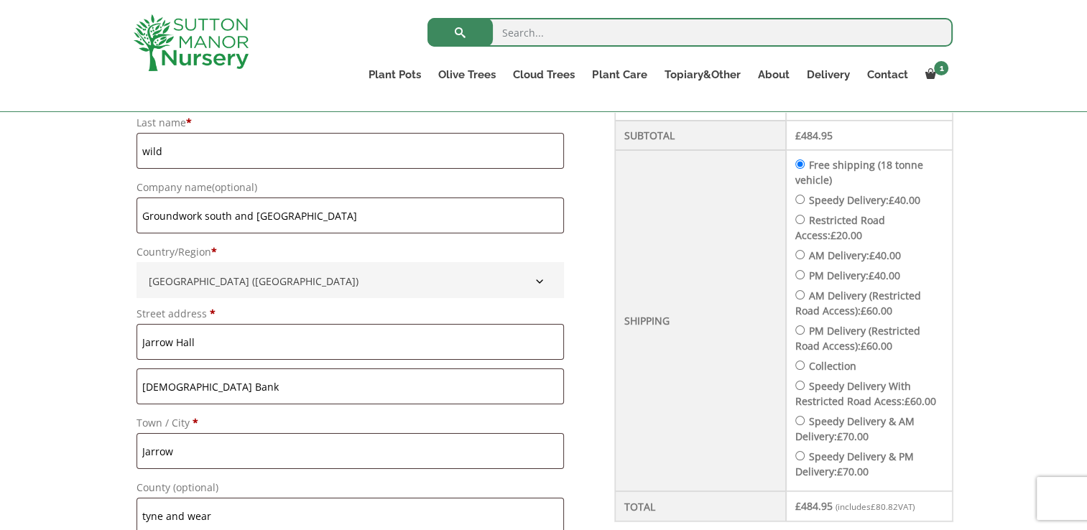
click at [1014, 336] on div "Have a coupon? Click here to enter your code Apply coupon Billing details First…" at bounding box center [543, 432] width 1087 height 1030
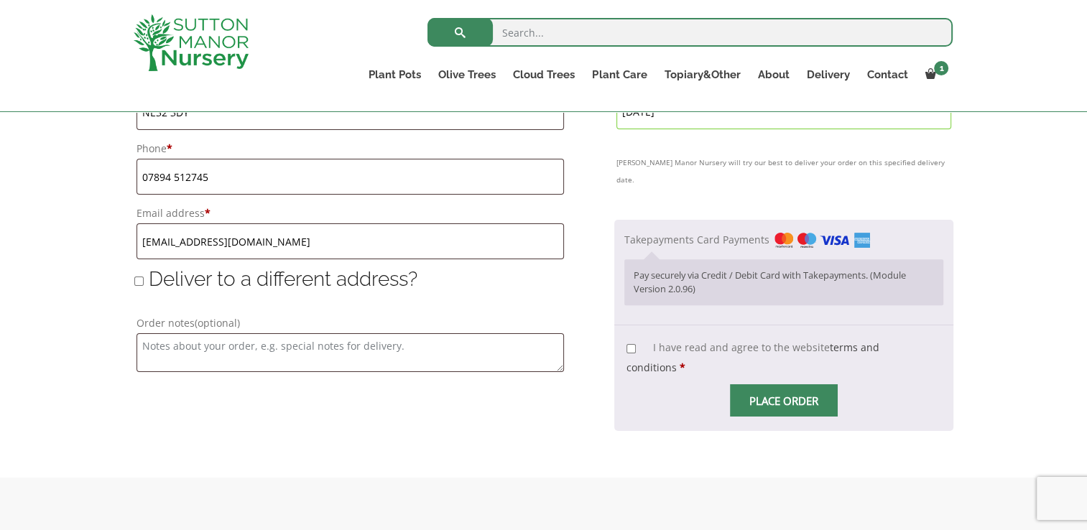
scroll to position [987, 0]
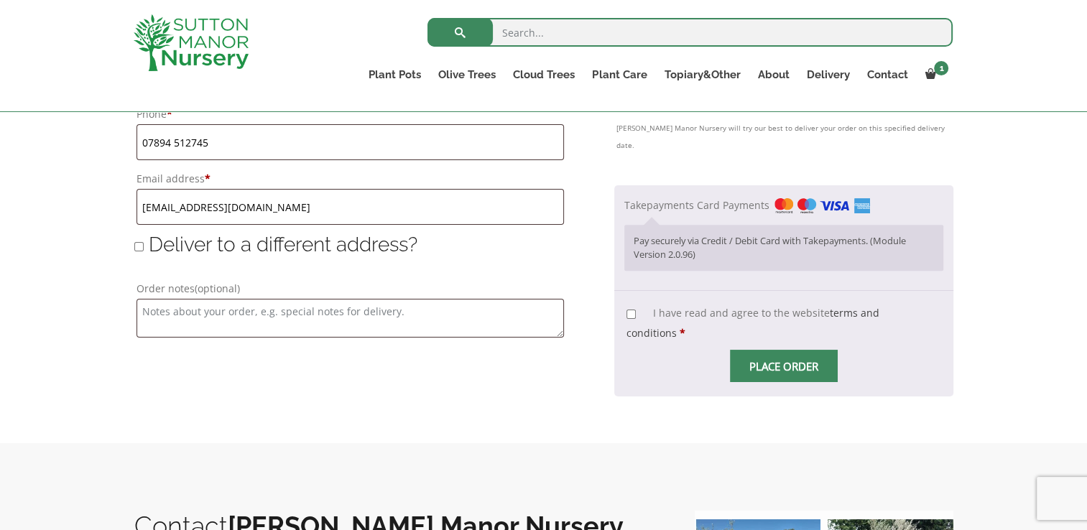
click at [636, 310] on input "I have read and agree to the website terms and conditions *" at bounding box center [631, 314] width 9 height 9
checkbox input "true"
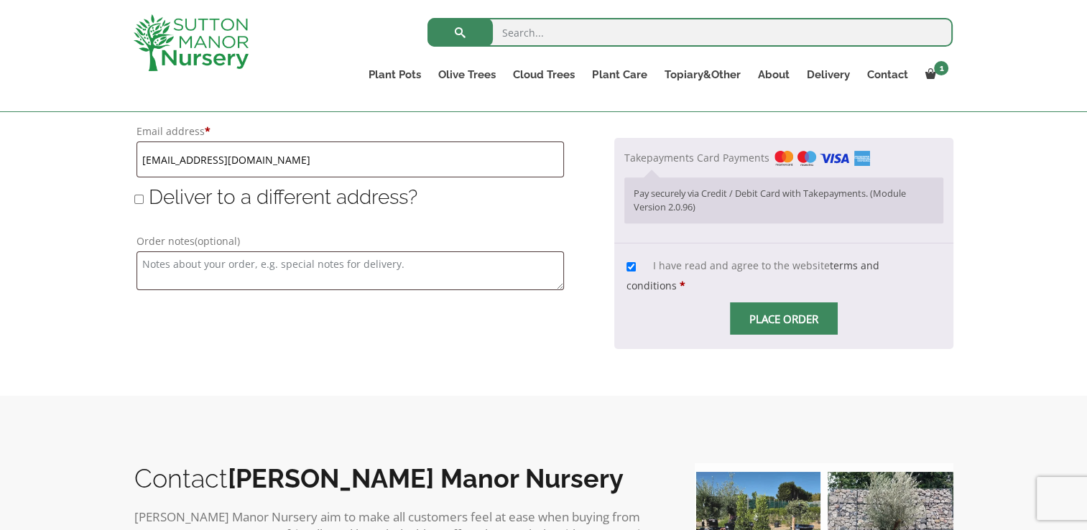
scroll to position [1059, 0]
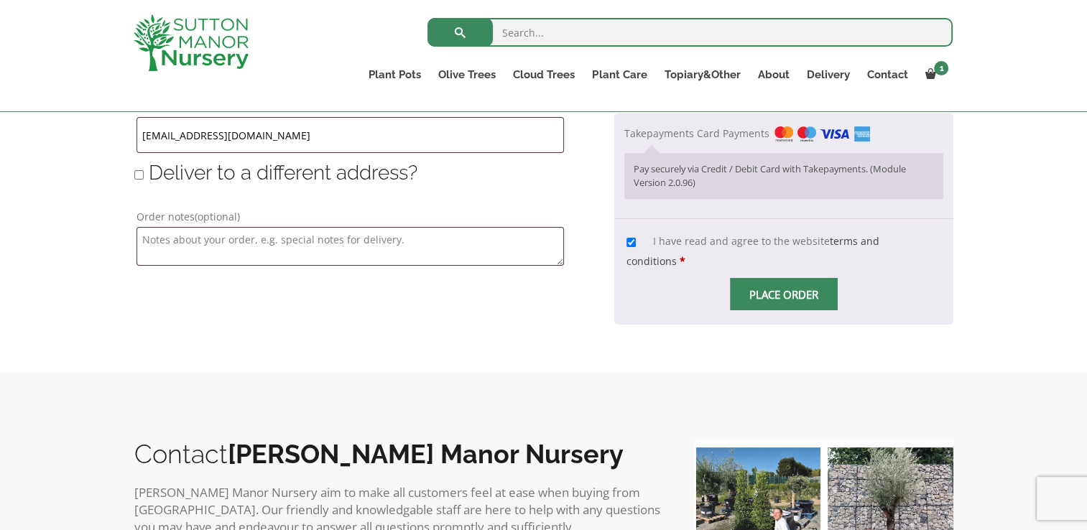
click at [784, 295] on span "Checkout" at bounding box center [784, 295] width 0 height 0
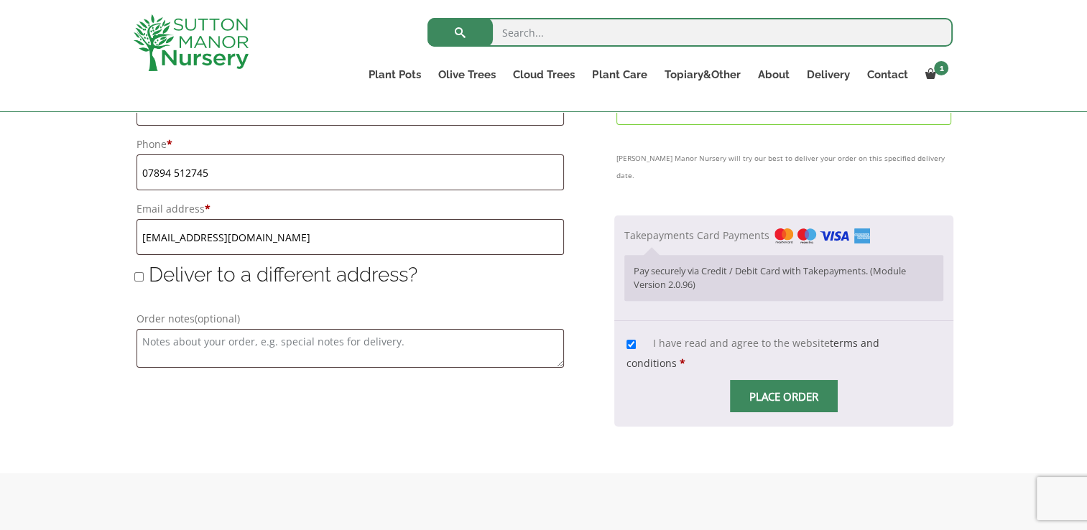
scroll to position [987, 0]
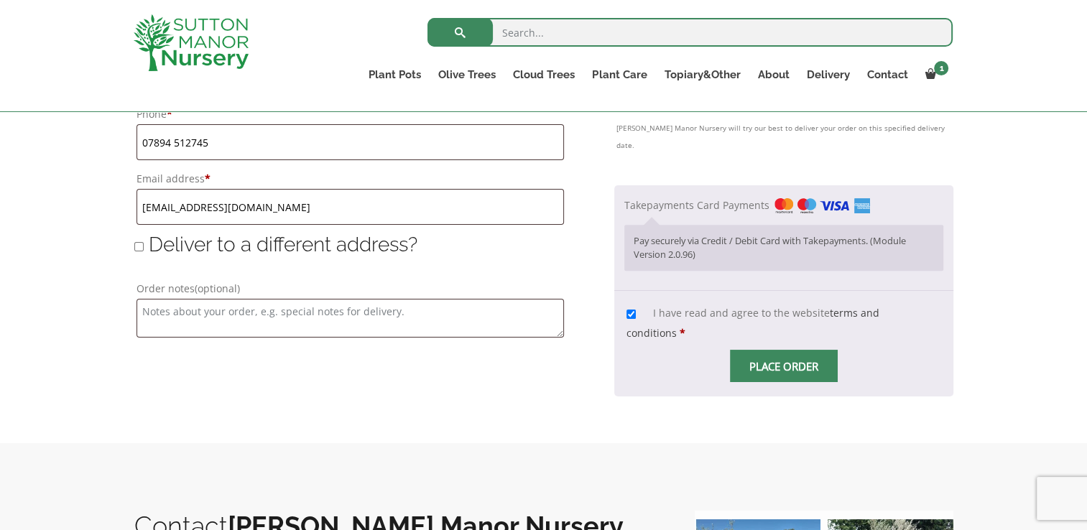
click at [784, 367] on span "Checkout" at bounding box center [784, 367] width 0 height 0
click at [785, 350] on input "Place order" at bounding box center [784, 366] width 108 height 32
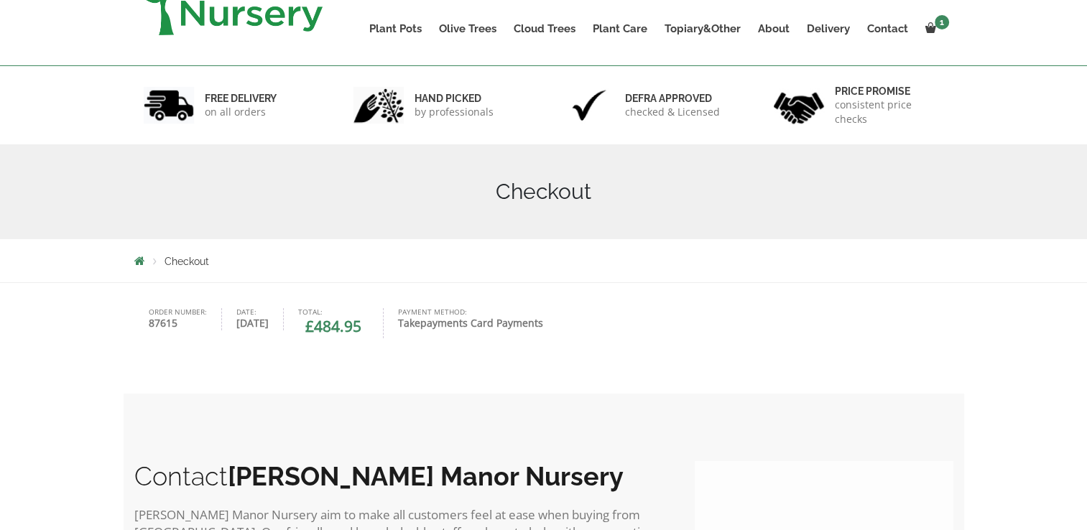
scroll to position [220, 0]
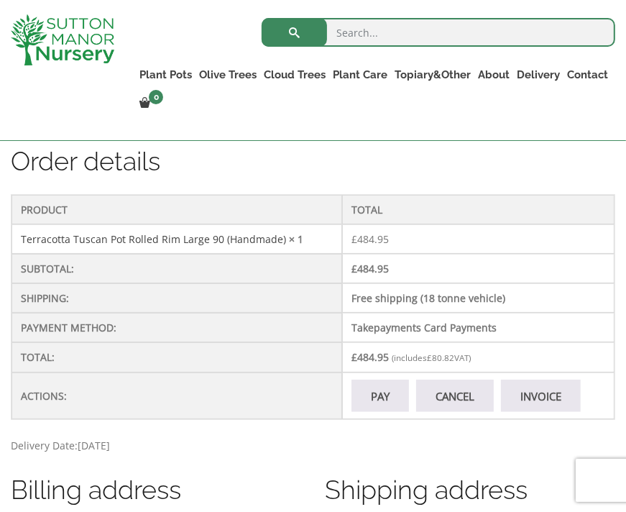
scroll to position [431, 0]
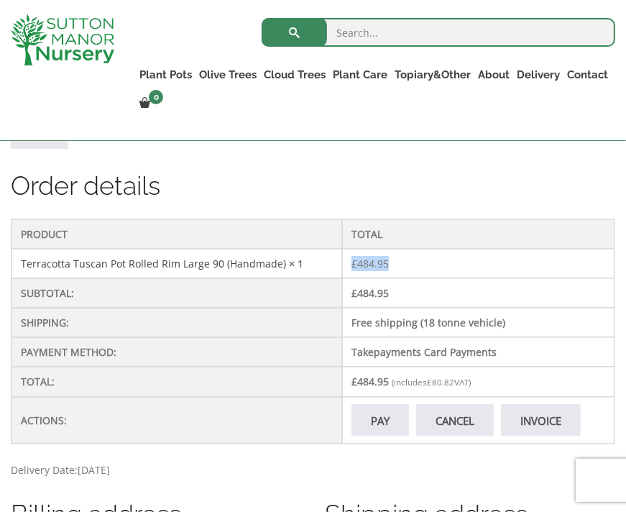
drag, startPoint x: 388, startPoint y: 259, endPoint x: 344, endPoint y: 253, distance: 45.0
click at [344, 253] on td "£ 484.95" at bounding box center [478, 263] width 272 height 29
drag, startPoint x: 344, startPoint y: 253, endPoint x: 354, endPoint y: 282, distance: 30.5
click at [354, 282] on td "£ 484.95" at bounding box center [478, 292] width 272 height 29
click at [418, 264] on td "£ 484.95" at bounding box center [478, 263] width 272 height 29
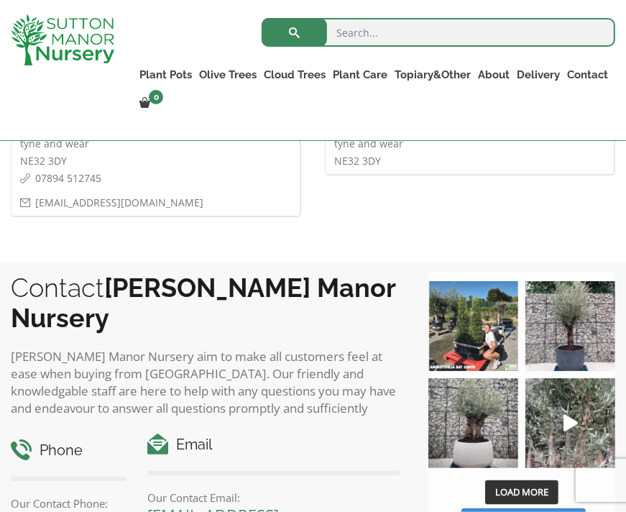
scroll to position [575, 0]
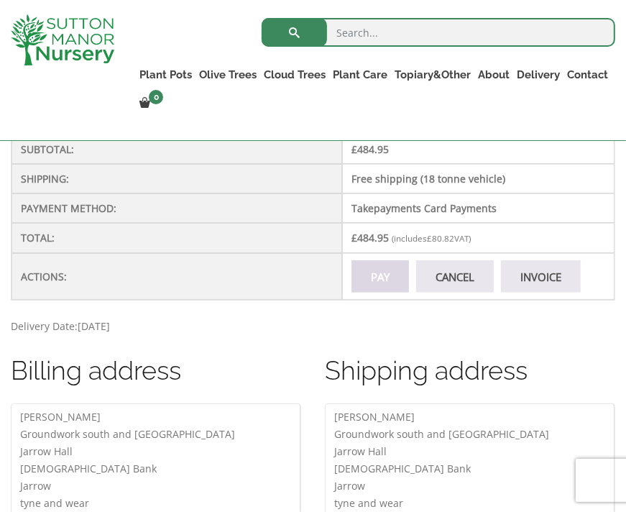
click at [381, 270] on link "Pay" at bounding box center [379, 276] width 57 height 32
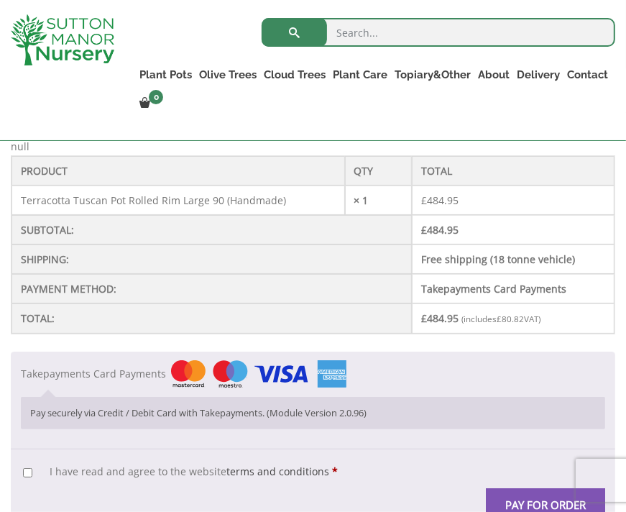
scroll to position [431, 0]
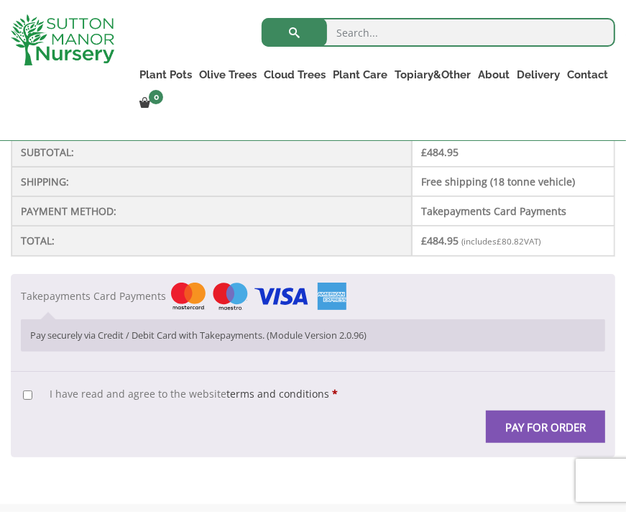
click at [24, 390] on input "I have read and agree to the website terms and conditions *" at bounding box center [27, 394] width 9 height 9
checkbox input "true"
click at [524, 428] on button "Pay for order" at bounding box center [545, 426] width 119 height 32
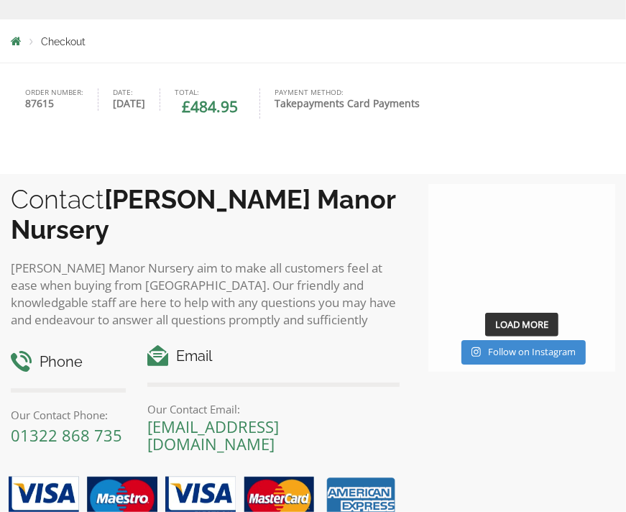
scroll to position [431, 0]
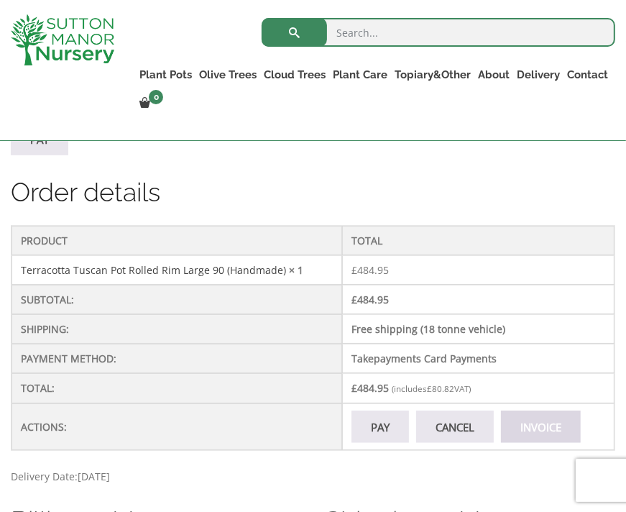
scroll to position [503, 0]
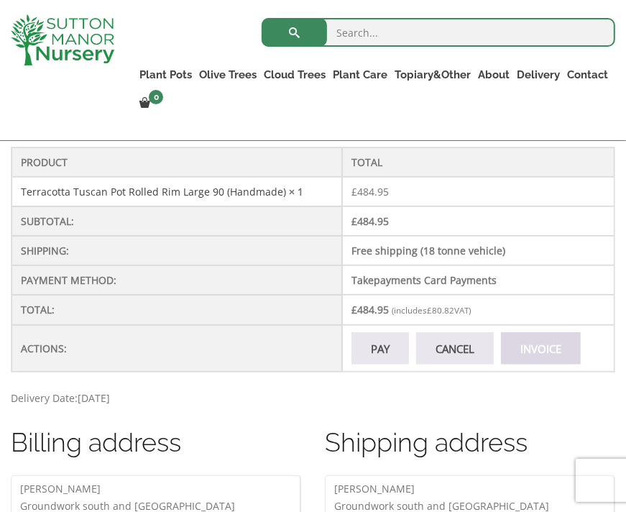
click at [538, 343] on link "Invoice" at bounding box center [541, 348] width 80 height 32
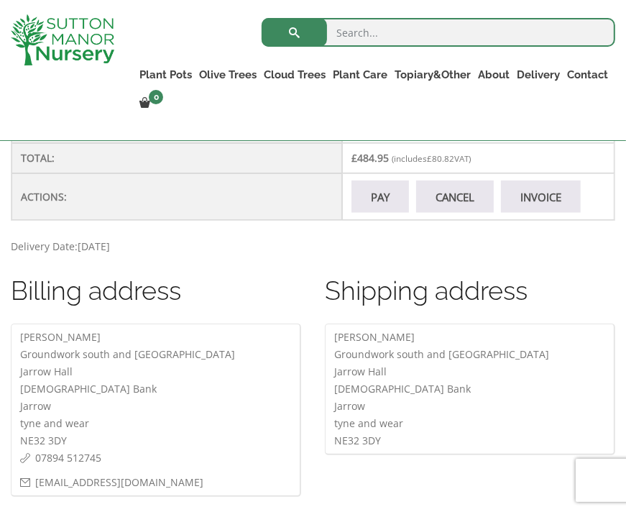
scroll to position [647, 0]
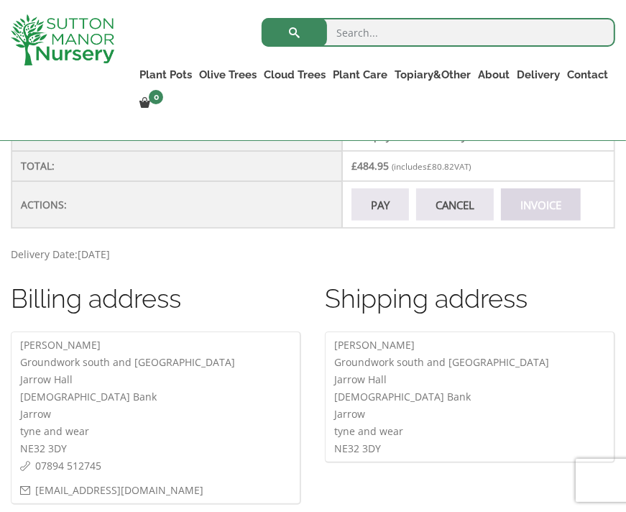
click at [555, 198] on link "Invoice" at bounding box center [541, 204] width 80 height 32
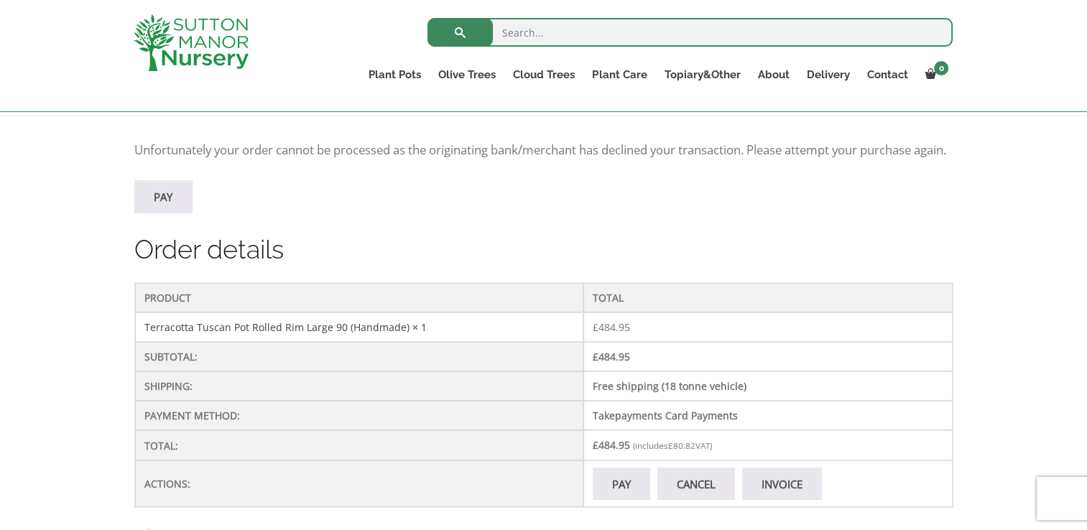
scroll to position [411, 0]
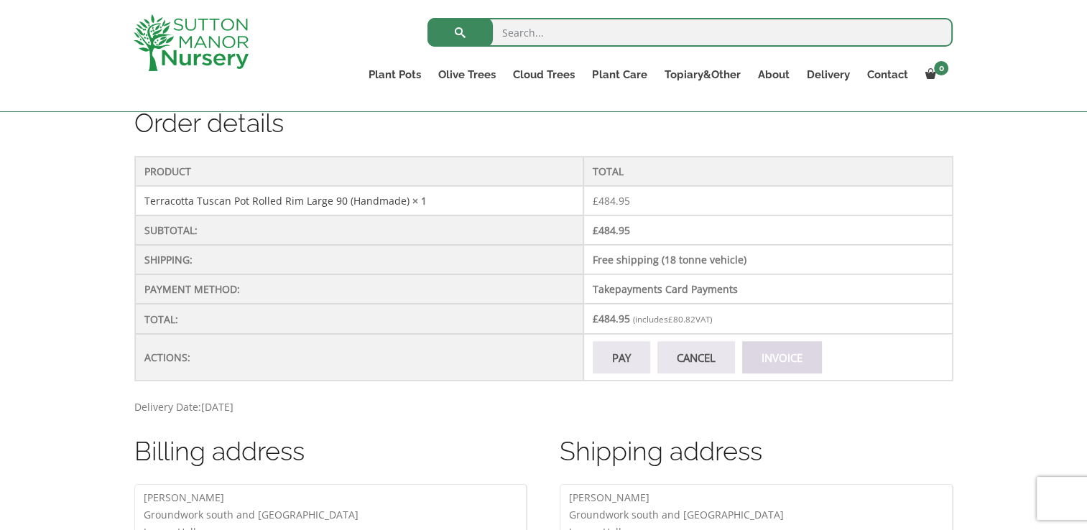
click at [625, 374] on link "Invoice" at bounding box center [782, 357] width 80 height 32
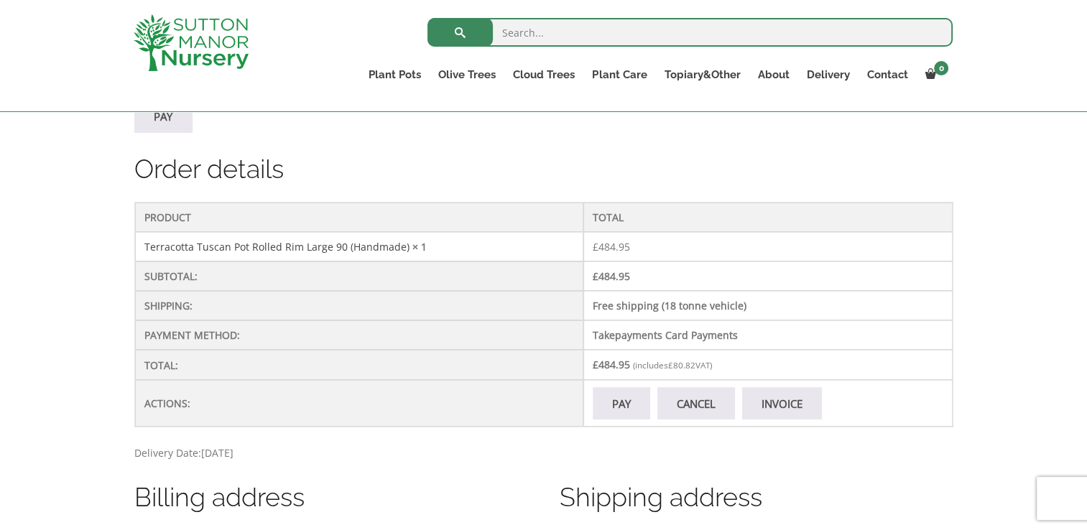
scroll to position [431, 0]
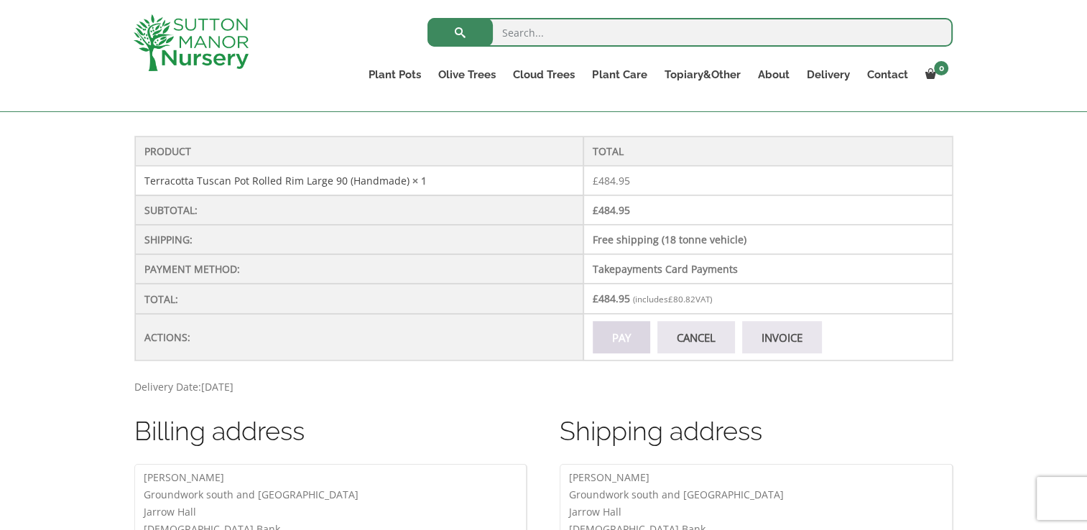
click at [614, 351] on link "Pay" at bounding box center [621, 337] width 57 height 32
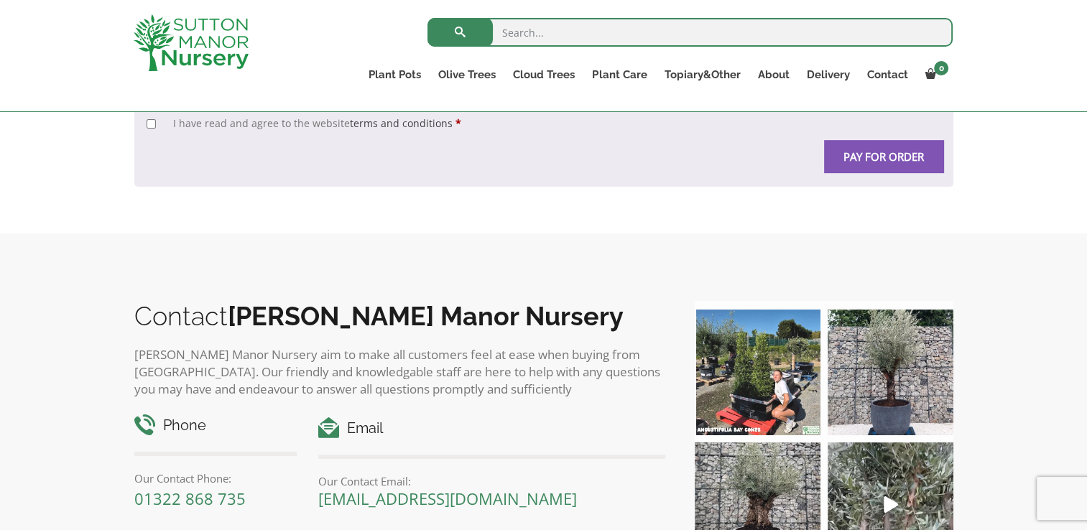
scroll to position [144, 0]
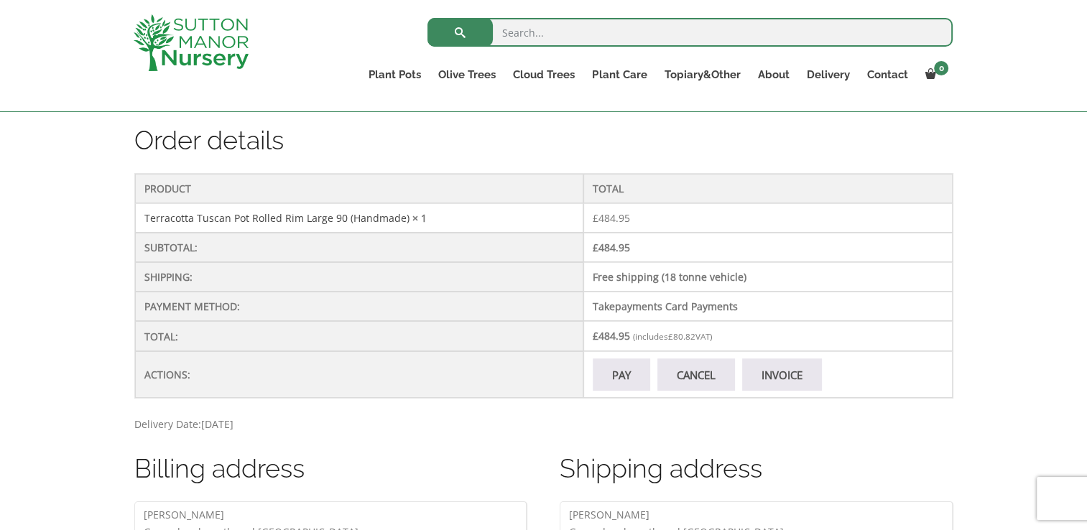
scroll to position [359, 0]
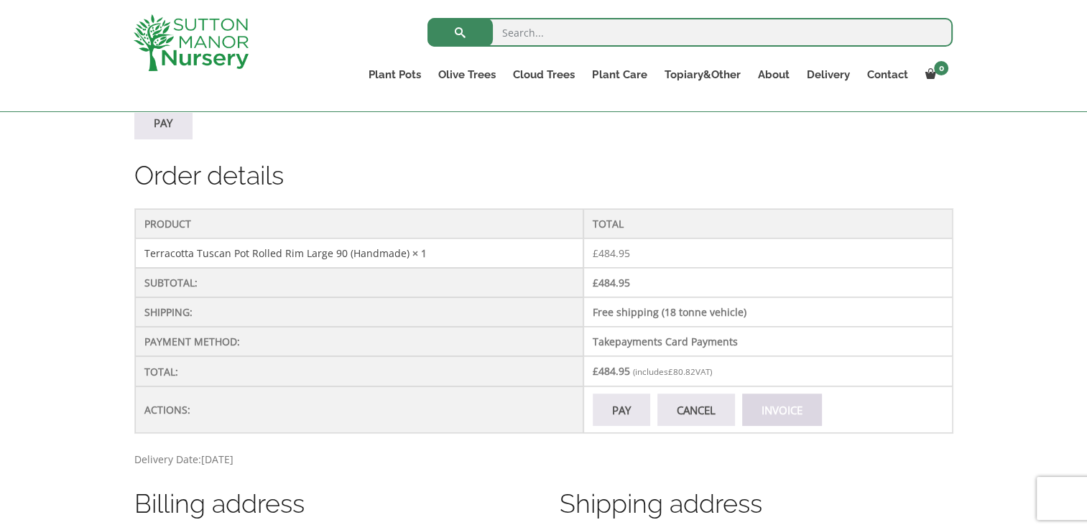
click at [775, 426] on link "Invoice" at bounding box center [782, 410] width 80 height 32
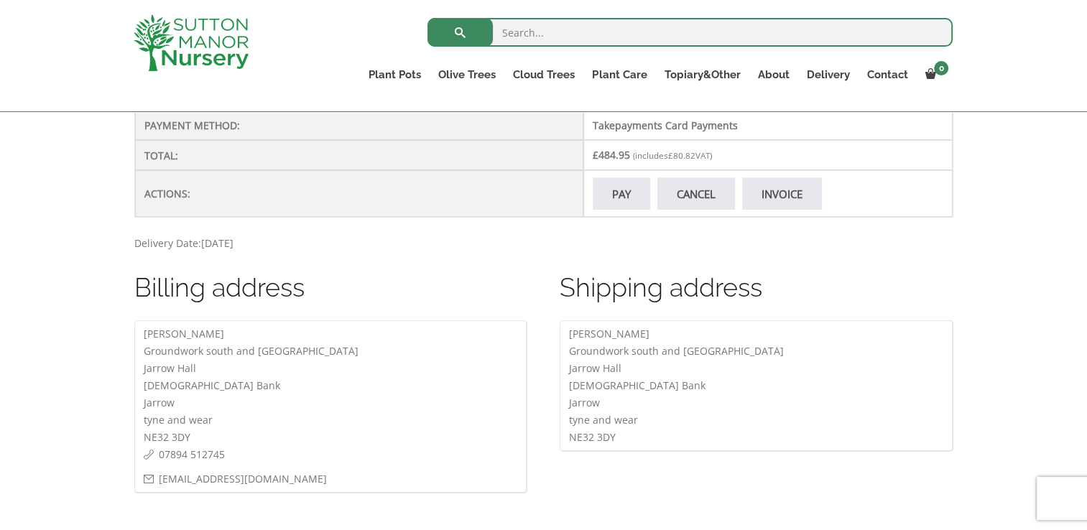
scroll to position [431, 0]
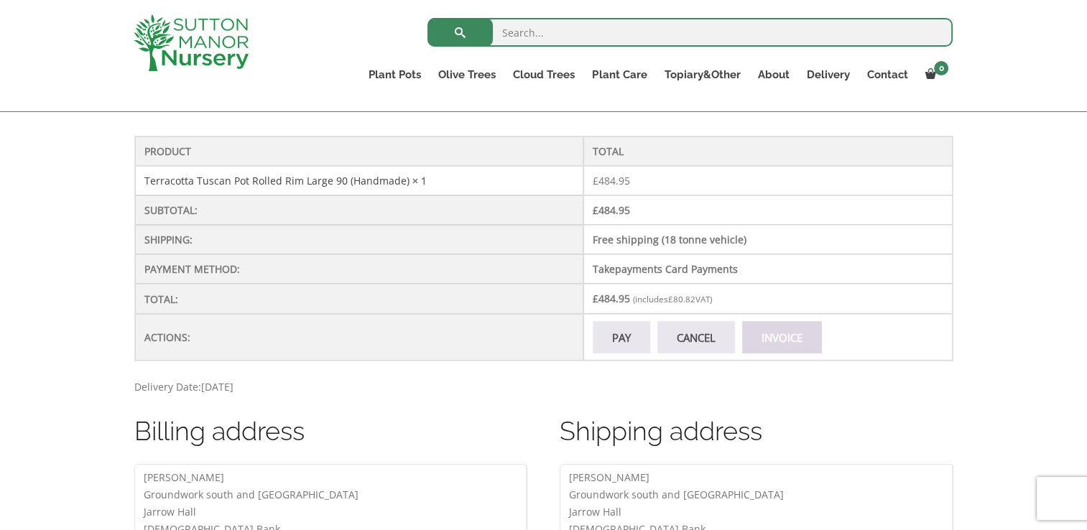
click at [762, 354] on link "Invoice" at bounding box center [782, 337] width 80 height 32
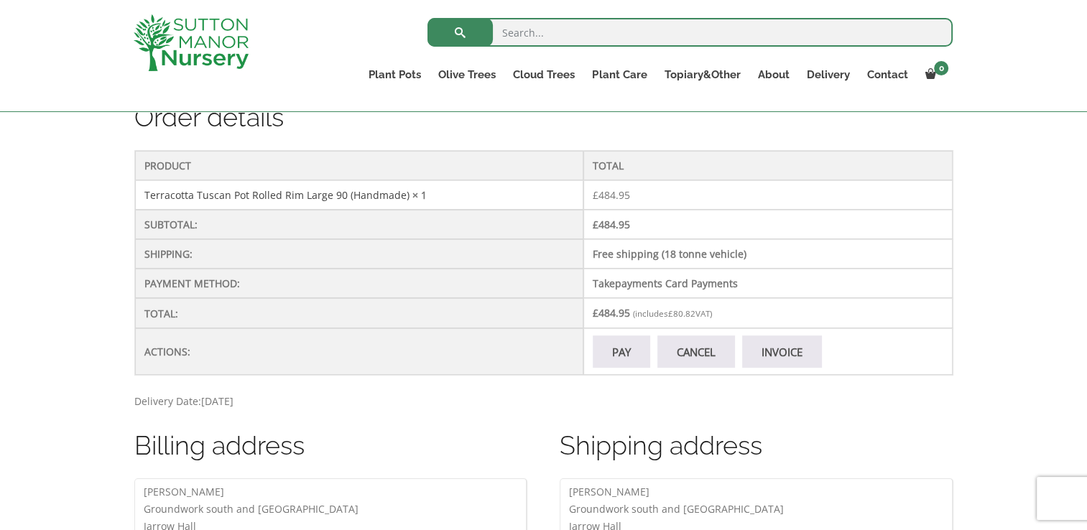
scroll to position [431, 0]
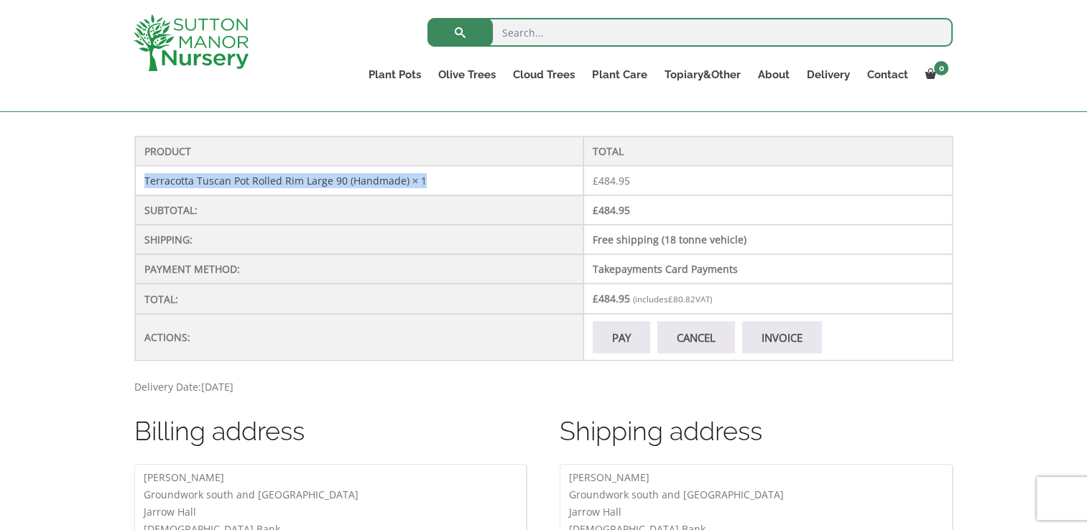
drag, startPoint x: 140, startPoint y: 190, endPoint x: 432, endPoint y: 200, distance: 292.0
click at [432, 195] on td "Terracotta Tuscan Pot Rolled Rim Large 90 (Handmade) × 1" at bounding box center [359, 180] width 448 height 29
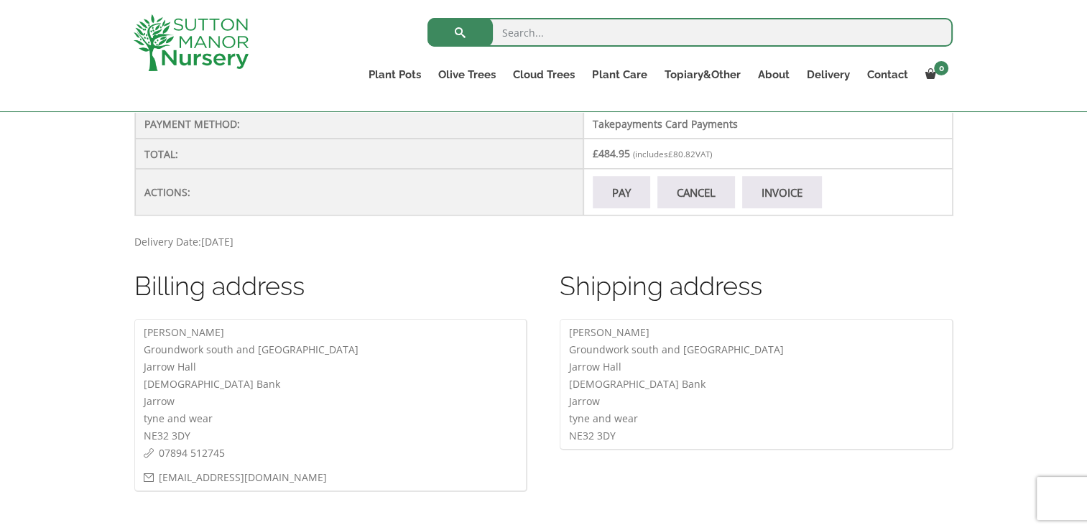
scroll to position [647, 0]
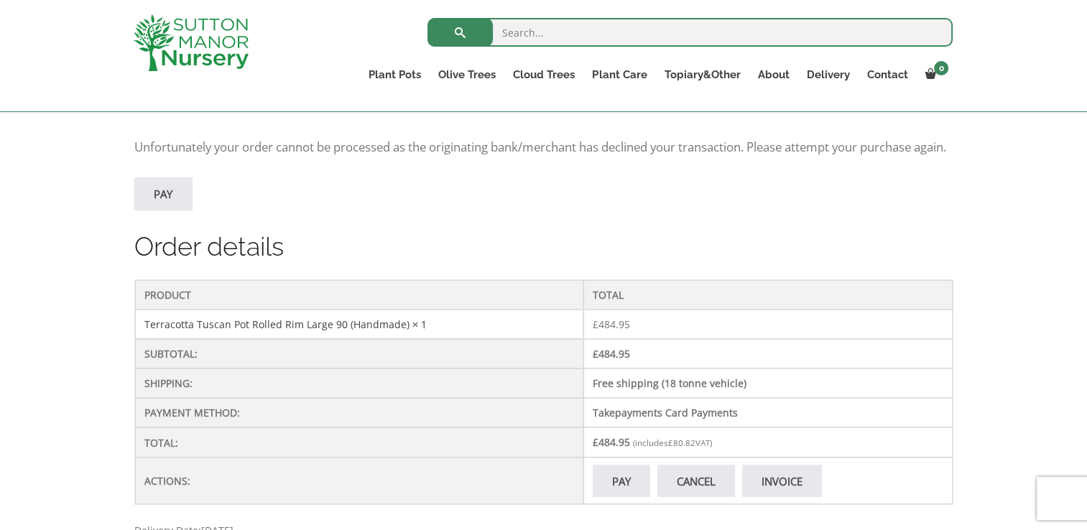
scroll to position [359, 0]
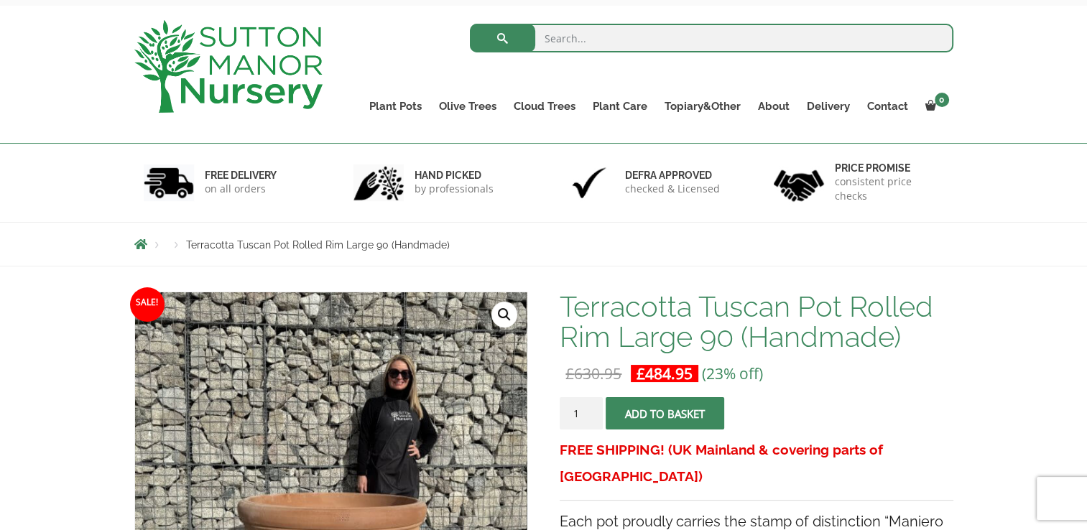
scroll to position [144, 0]
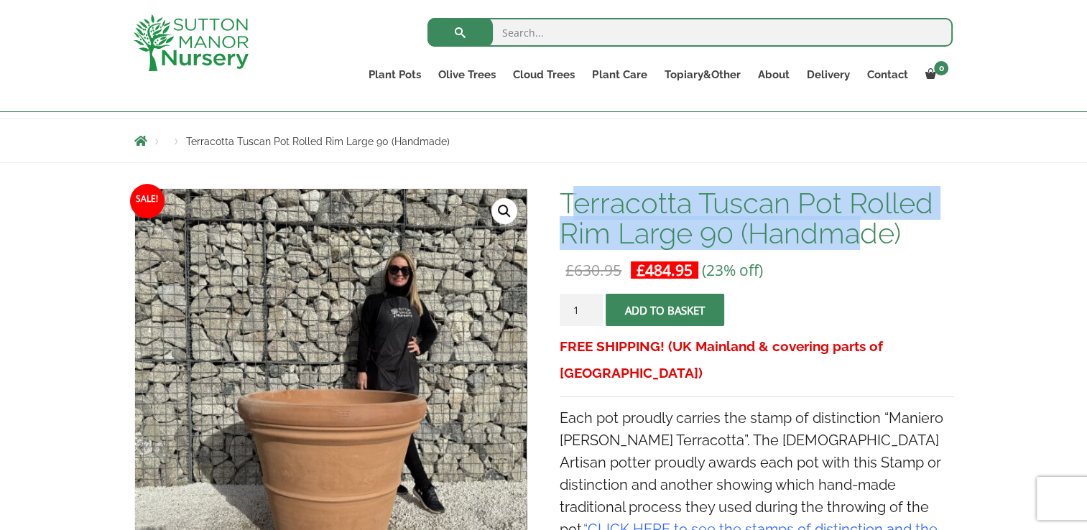
drag, startPoint x: 579, startPoint y: 199, endPoint x: 860, endPoint y: 229, distance: 283.3
click at [860, 229] on h1 "Terracotta Tuscan Pot Rolled Rim Large 90 (Handmade)" at bounding box center [756, 218] width 393 height 60
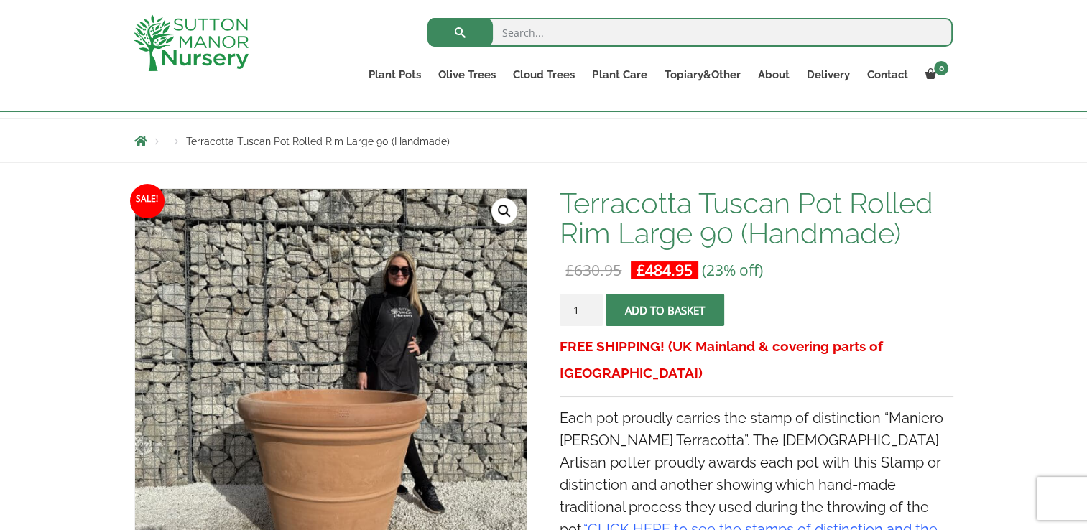
drag, startPoint x: 860, startPoint y: 229, endPoint x: 883, endPoint y: 271, distance: 47.3
click at [883, 271] on p "£ 630.95 Original price was: £630.95. £ 484.95 Current price is: £484.95. (23% …" at bounding box center [756, 270] width 393 height 17
click at [903, 246] on h1 "Terracotta Tuscan Pot Rolled Rim Large 90 (Handmade)" at bounding box center [756, 218] width 393 height 60
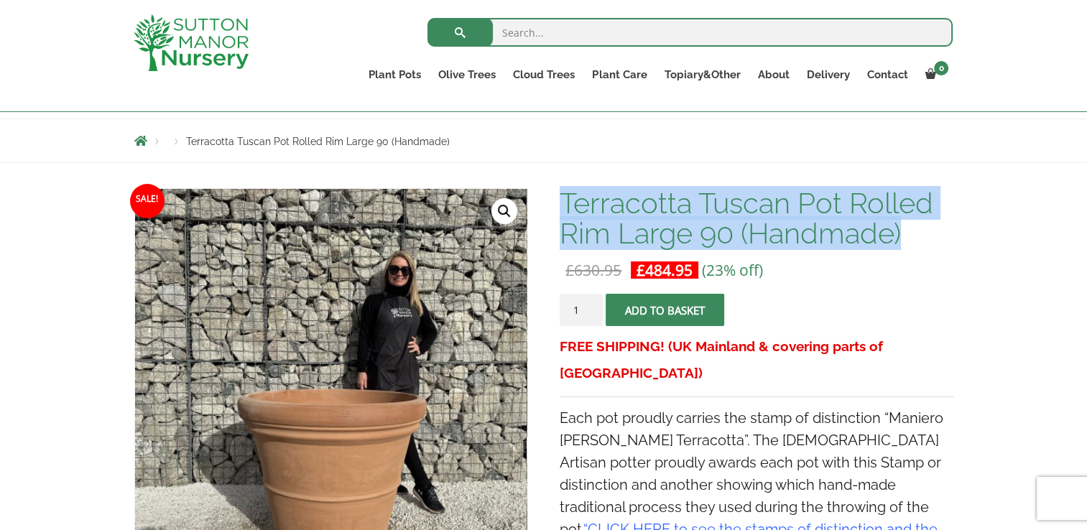
drag, startPoint x: 915, startPoint y: 239, endPoint x: 561, endPoint y: 189, distance: 357.9
click at [561, 189] on h1 "Terracotta Tuscan Pot Rolled Rim Large 90 (Handmade)" at bounding box center [756, 218] width 393 height 60
drag, startPoint x: 561, startPoint y: 189, endPoint x: 566, endPoint y: 219, distance: 30.6
click at [566, 218] on h1 "Terracotta Tuscan Pot Rolled Rim Large 90 (Handmade)" at bounding box center [756, 218] width 393 height 60
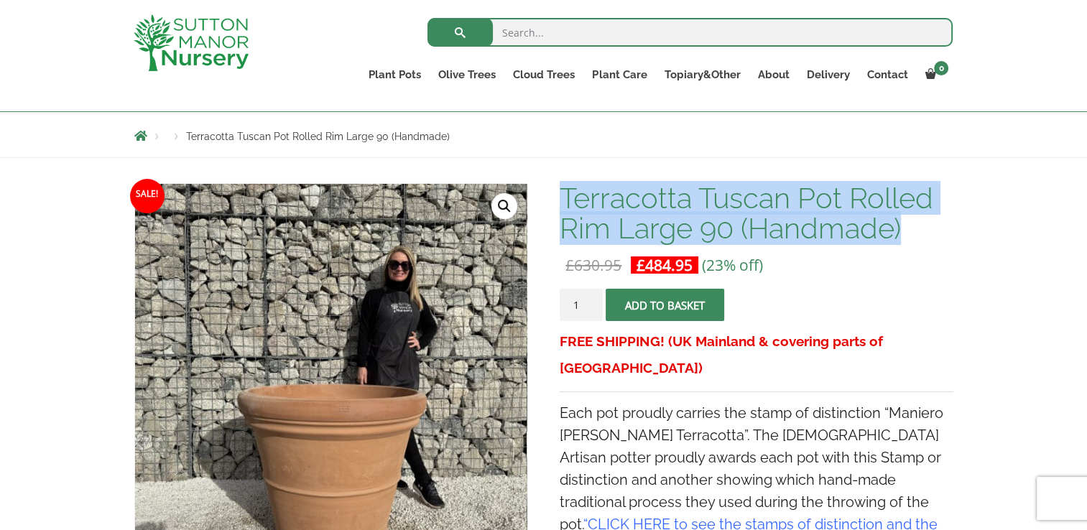
scroll to position [72, 0]
